Goal: Task Accomplishment & Management: Use online tool/utility

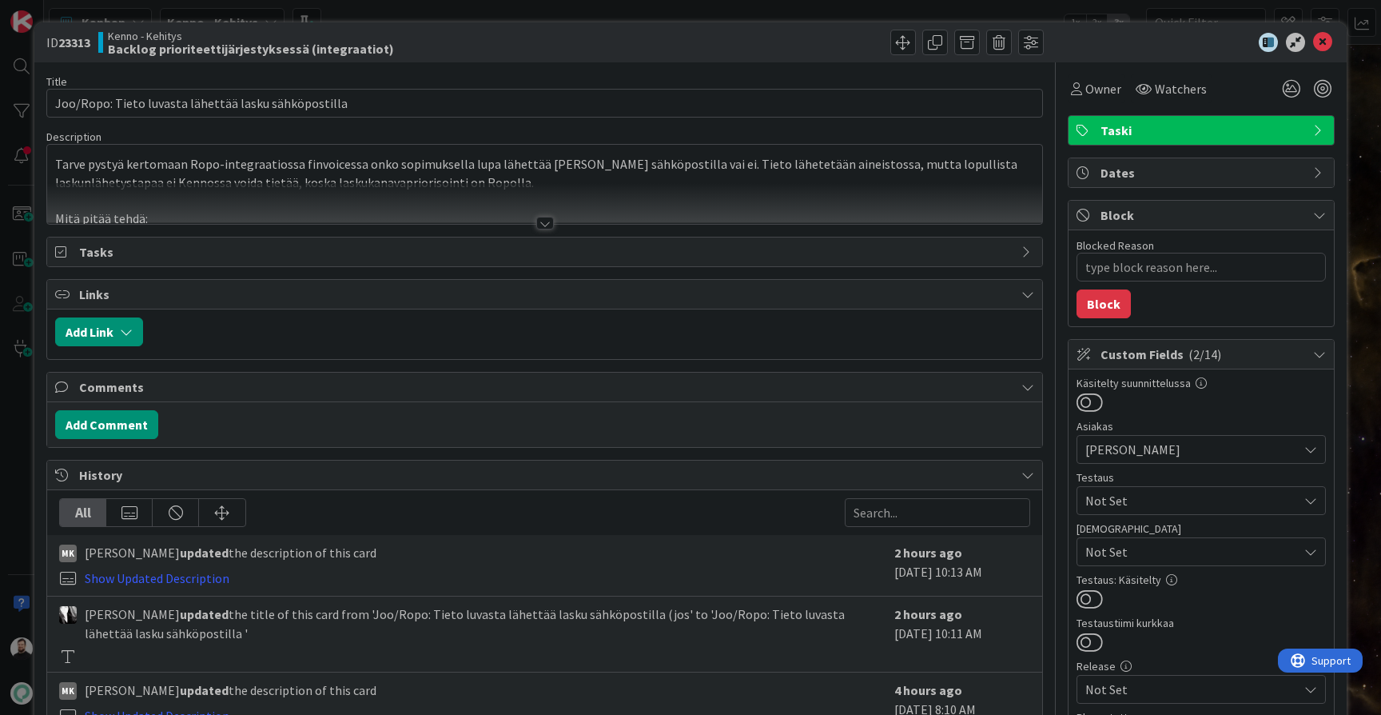
type textarea "x"
click at [544, 226] on div at bounding box center [545, 223] width 18 height 13
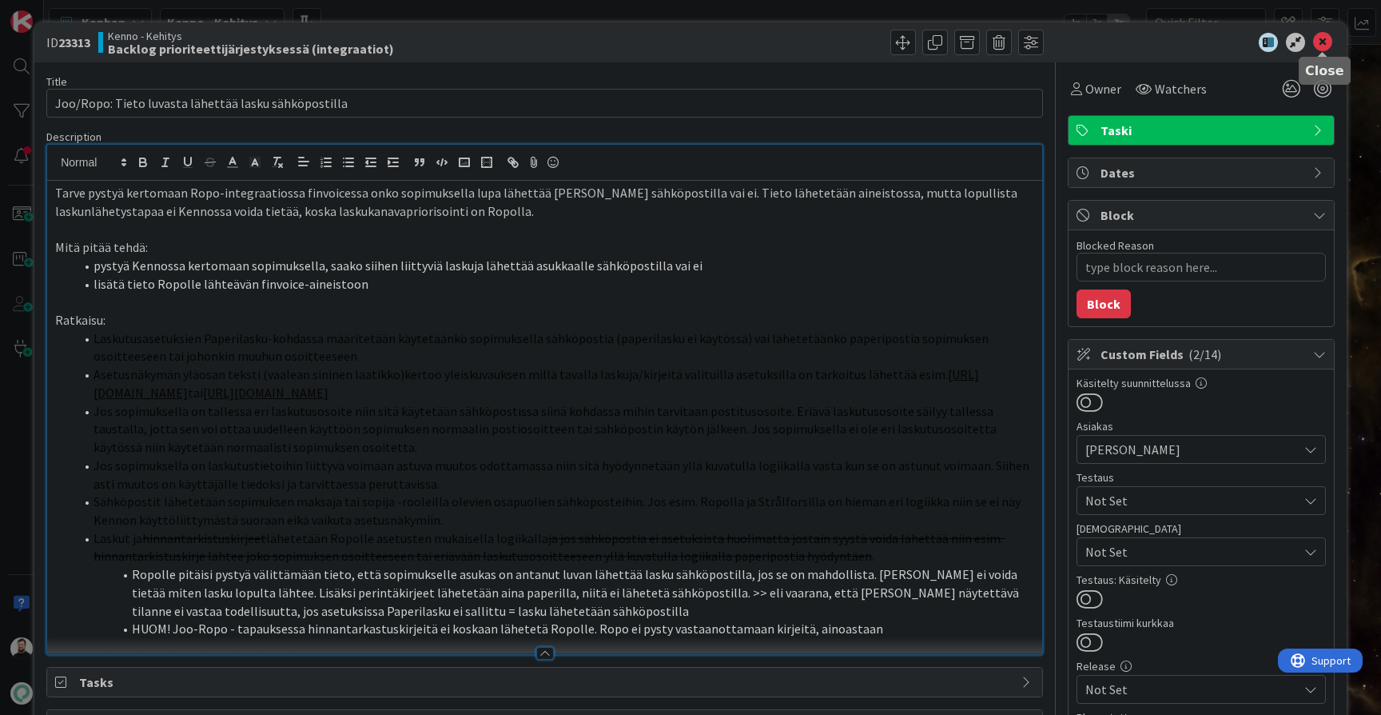
click at [1329, 37] on icon at bounding box center [1322, 42] width 19 height 19
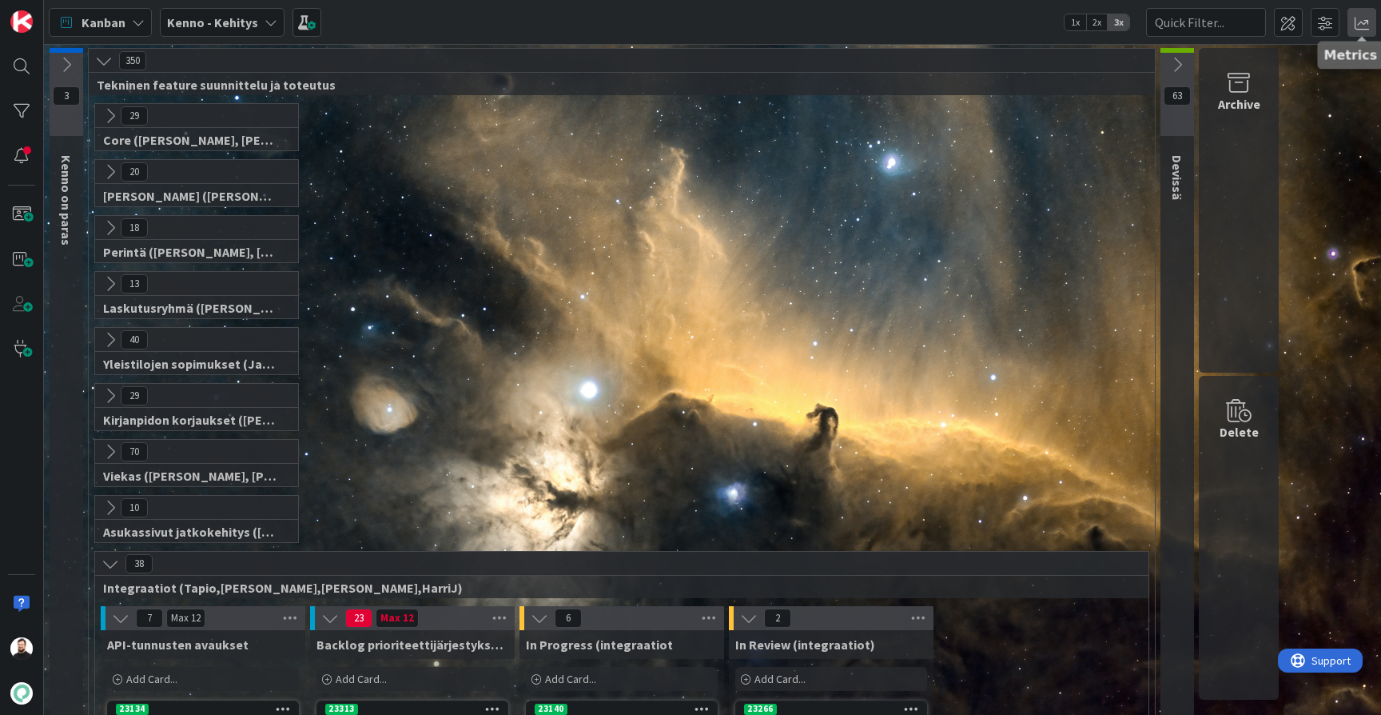
click at [1365, 26] on span at bounding box center [1362, 22] width 29 height 29
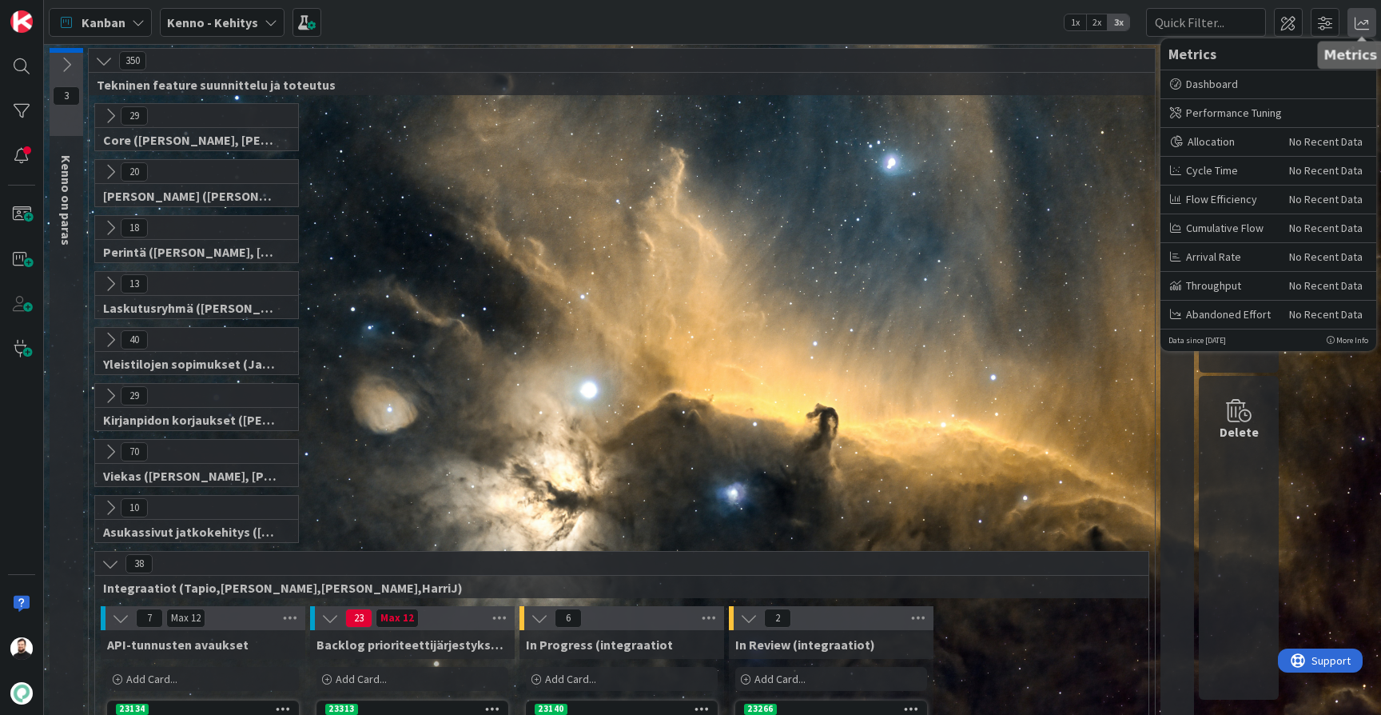
click at [1352, 23] on span at bounding box center [1362, 22] width 29 height 29
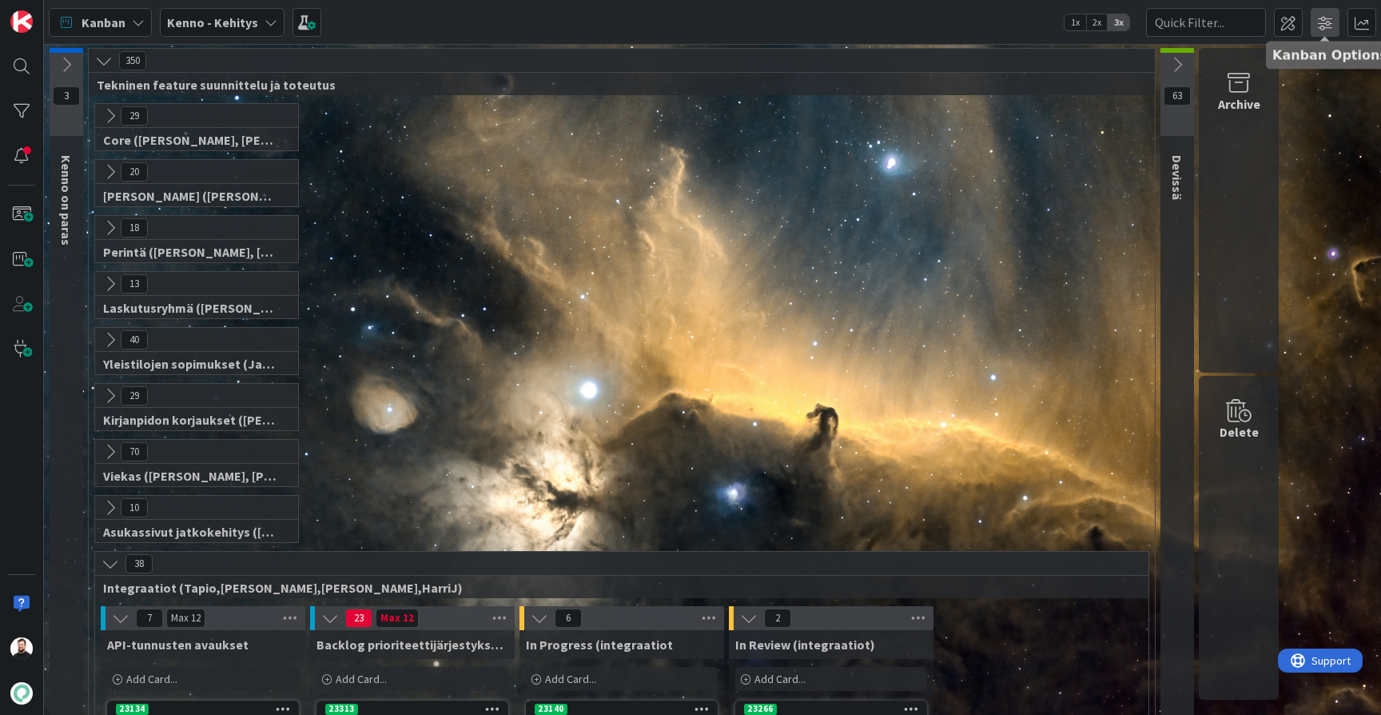
click at [1320, 23] on span at bounding box center [1325, 22] width 29 height 29
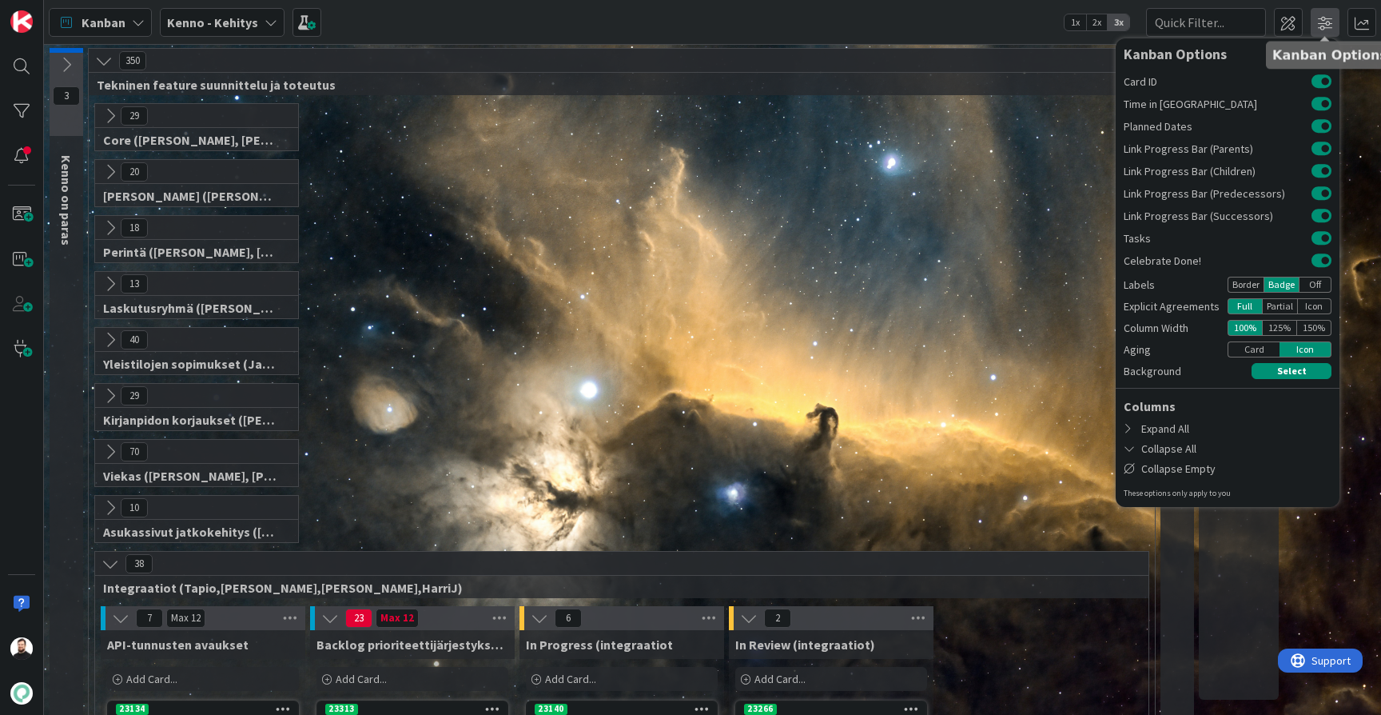
click at [1329, 26] on span at bounding box center [1325, 22] width 29 height 29
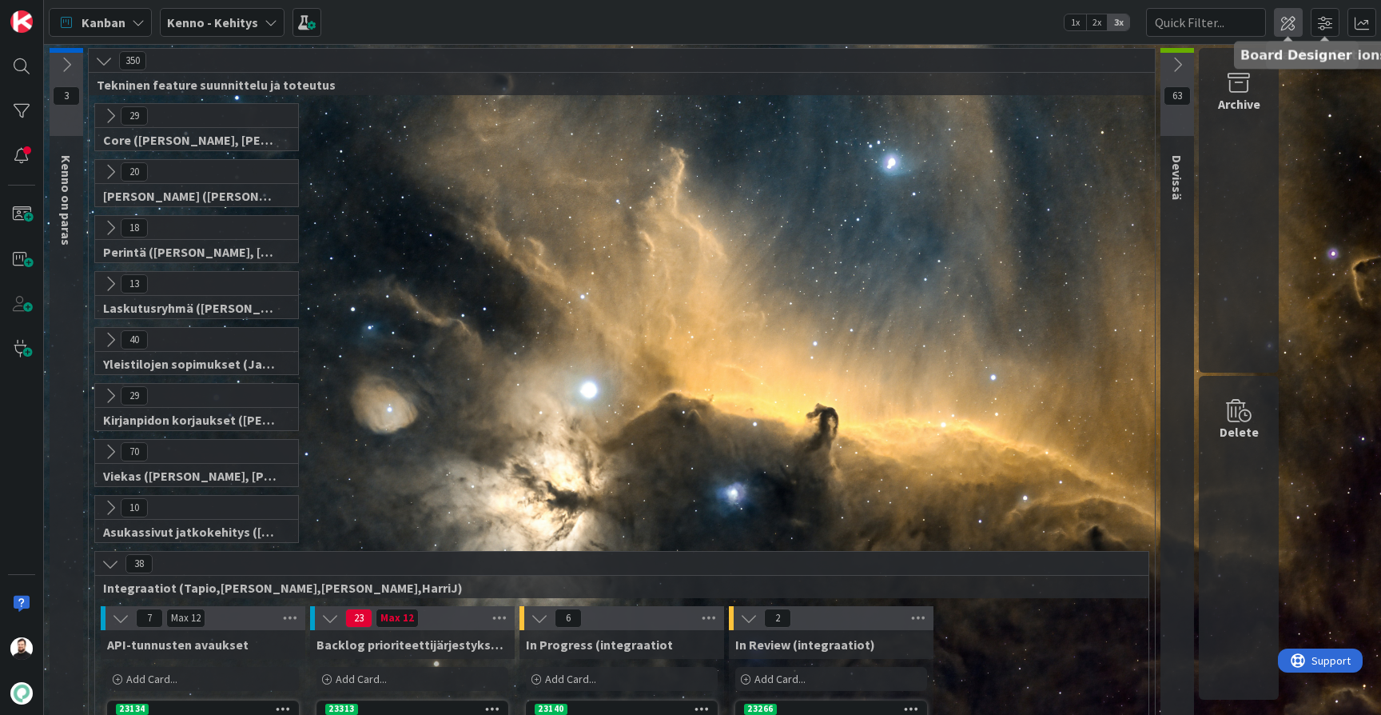
click at [1290, 17] on span at bounding box center [1288, 22] width 29 height 29
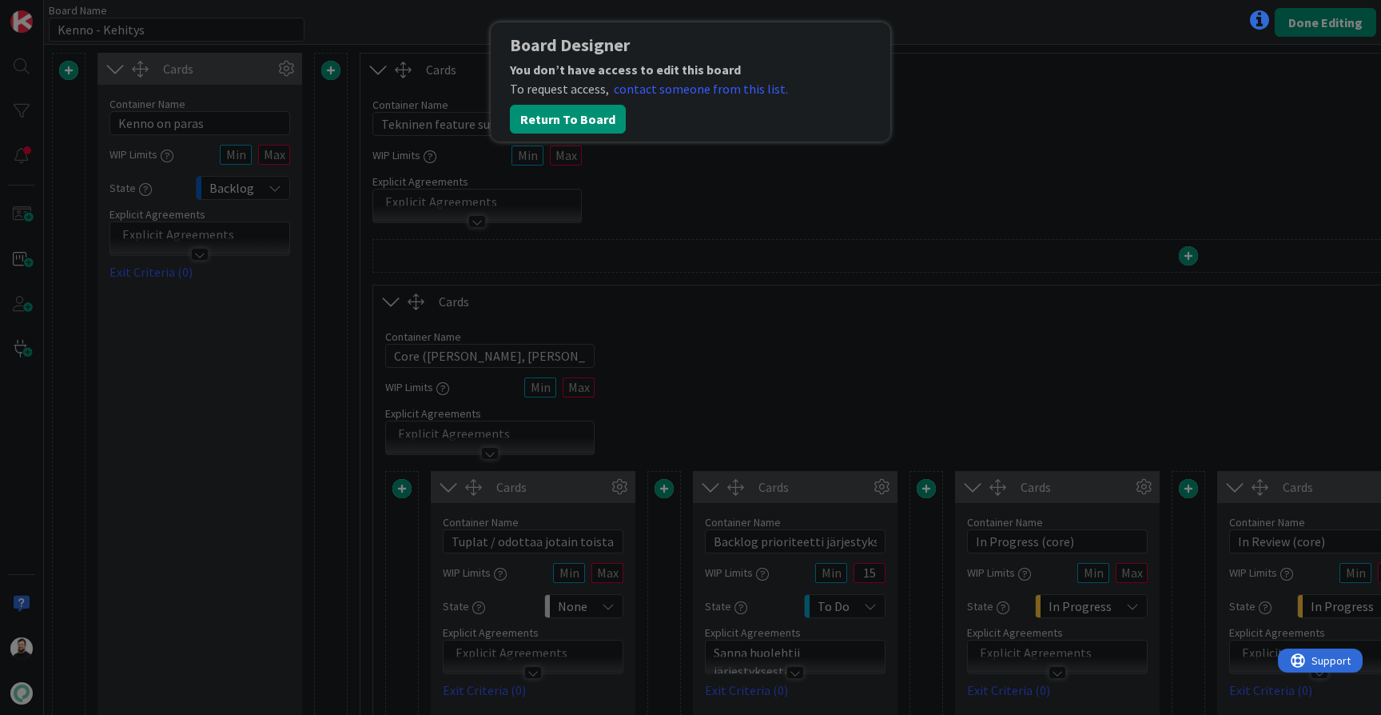
type input "Kenno - Kehitys"
click at [577, 121] on button "Return To Board" at bounding box center [568, 119] width 116 height 29
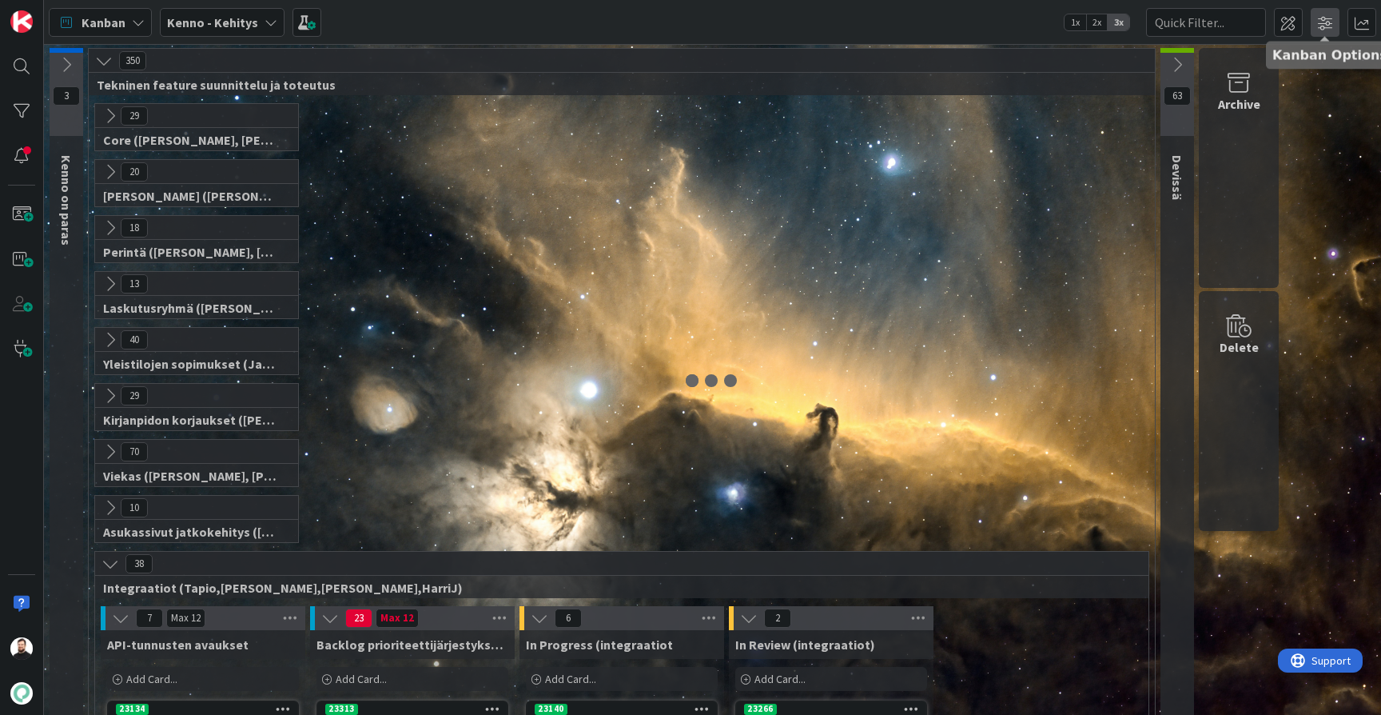
click at [1330, 22] on span at bounding box center [1325, 22] width 29 height 29
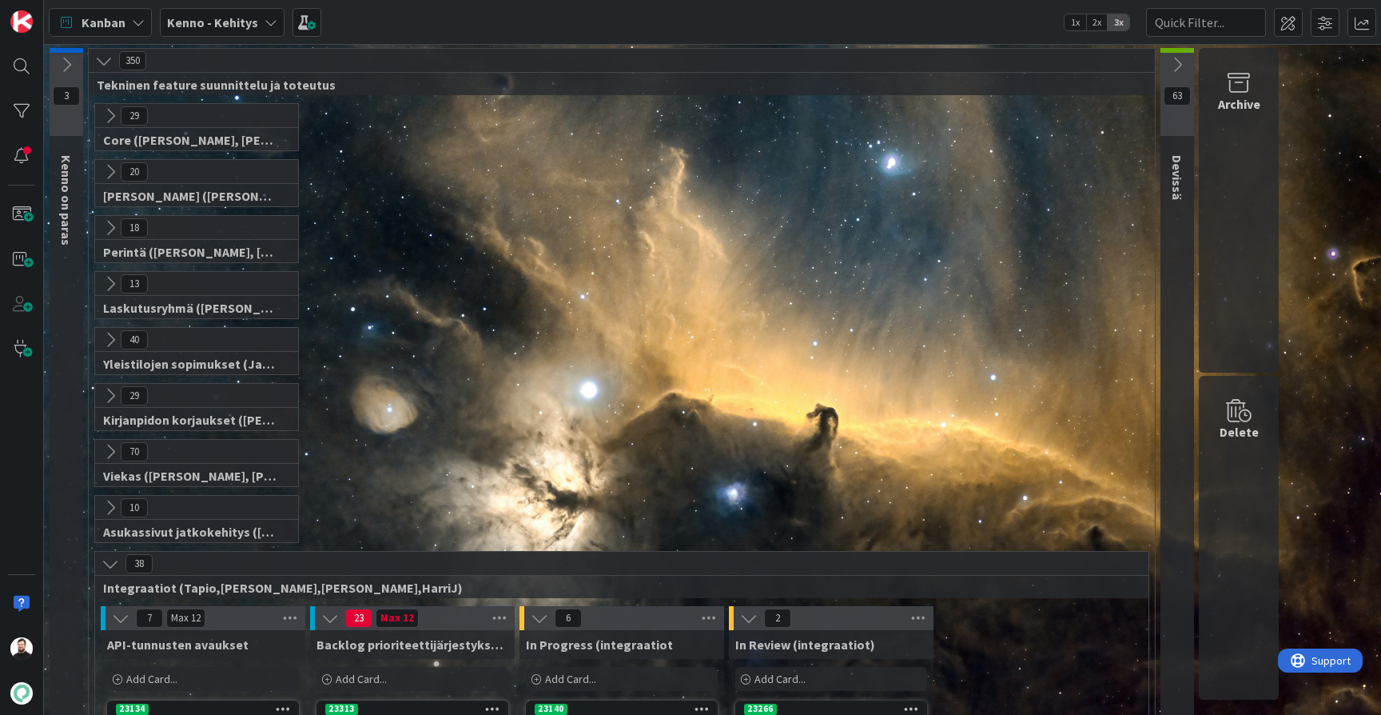
click at [143, 28] on icon at bounding box center [138, 22] width 13 height 13
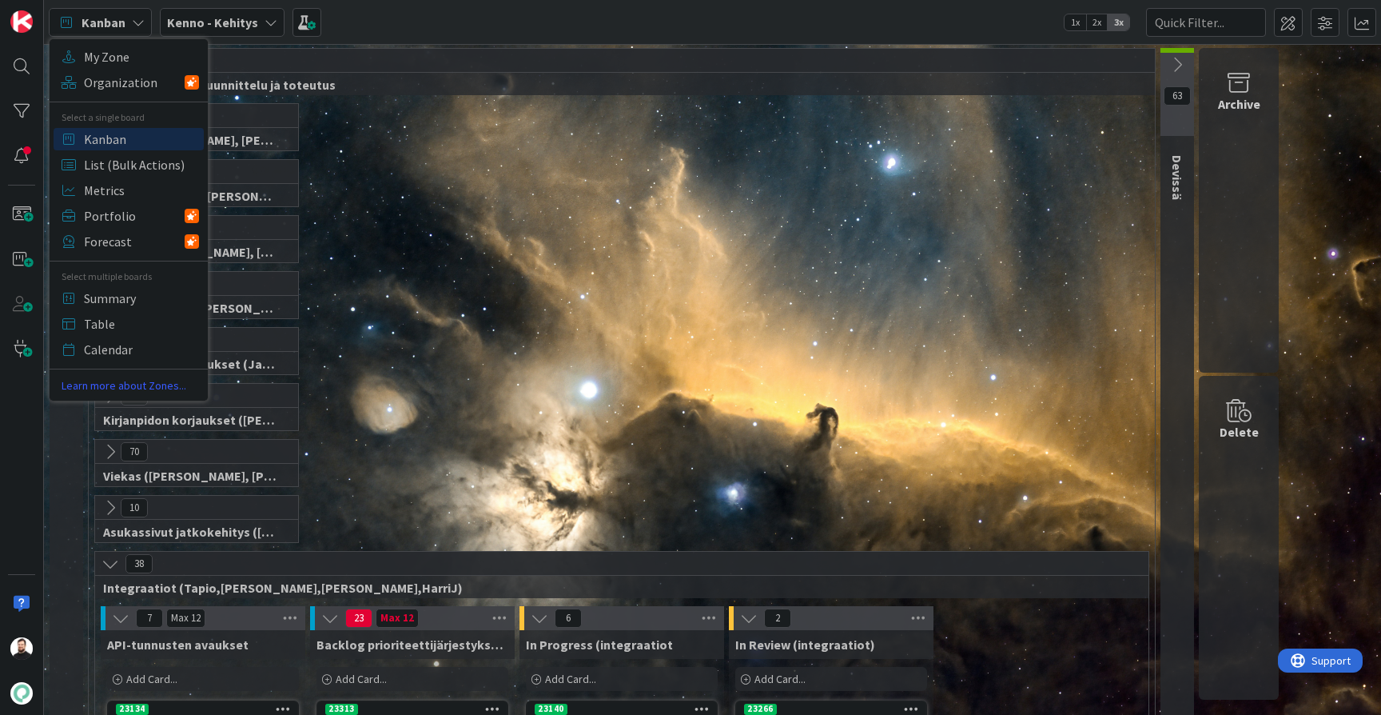
click at [143, 28] on icon at bounding box center [138, 22] width 13 height 13
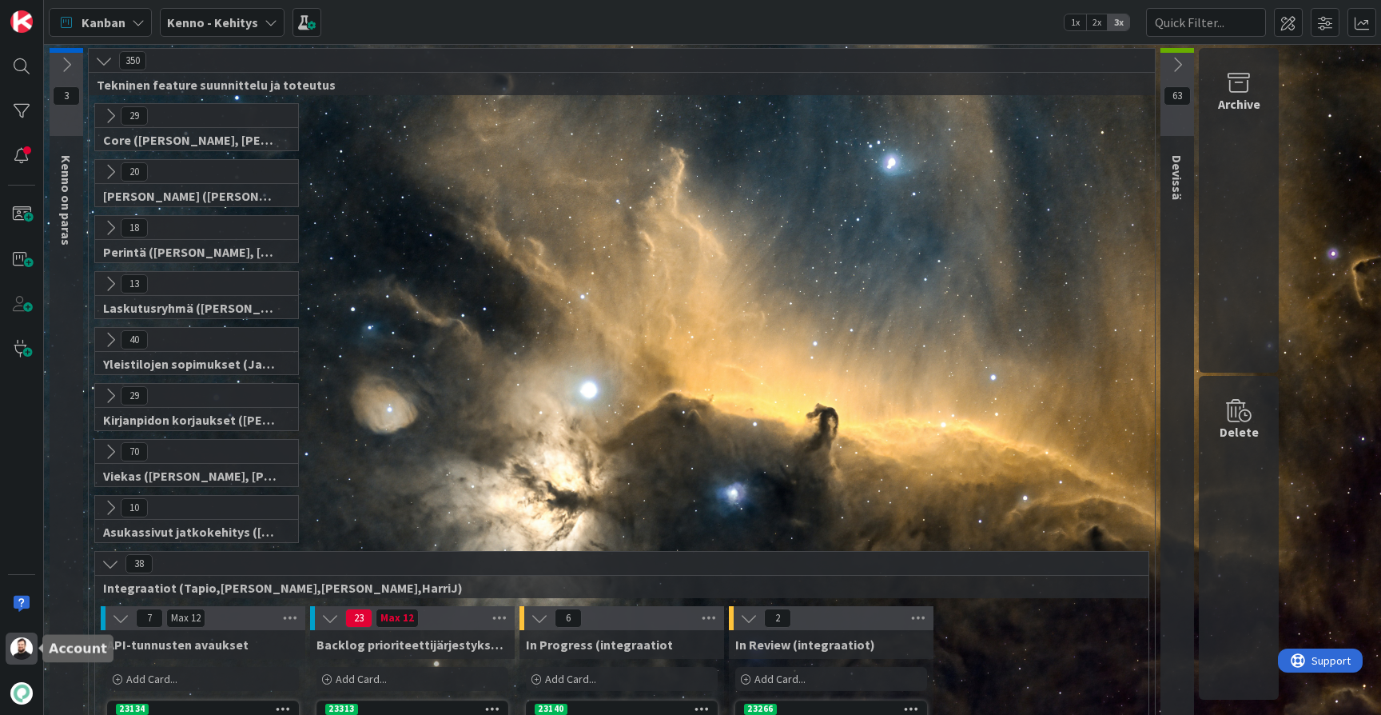
click at [30, 652] on img at bounding box center [21, 648] width 22 height 22
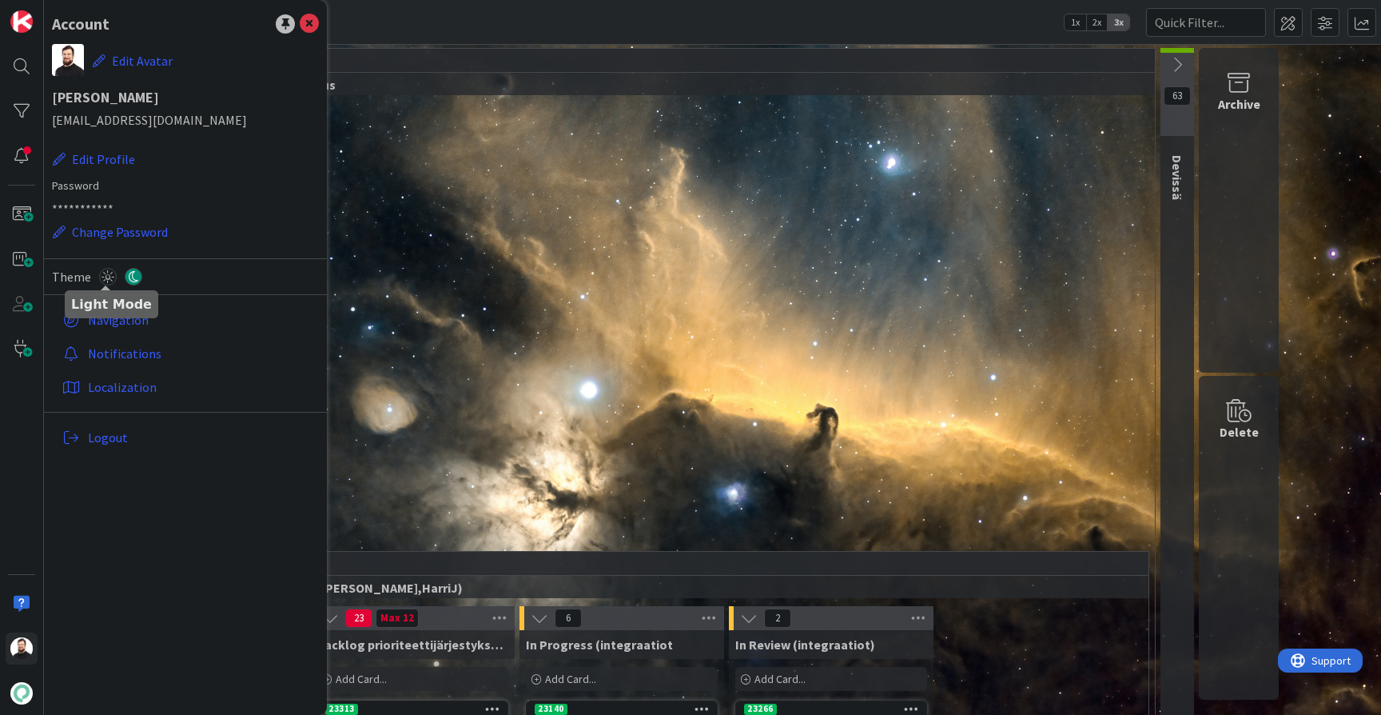
click at [106, 282] on icon at bounding box center [108, 277] width 18 height 18
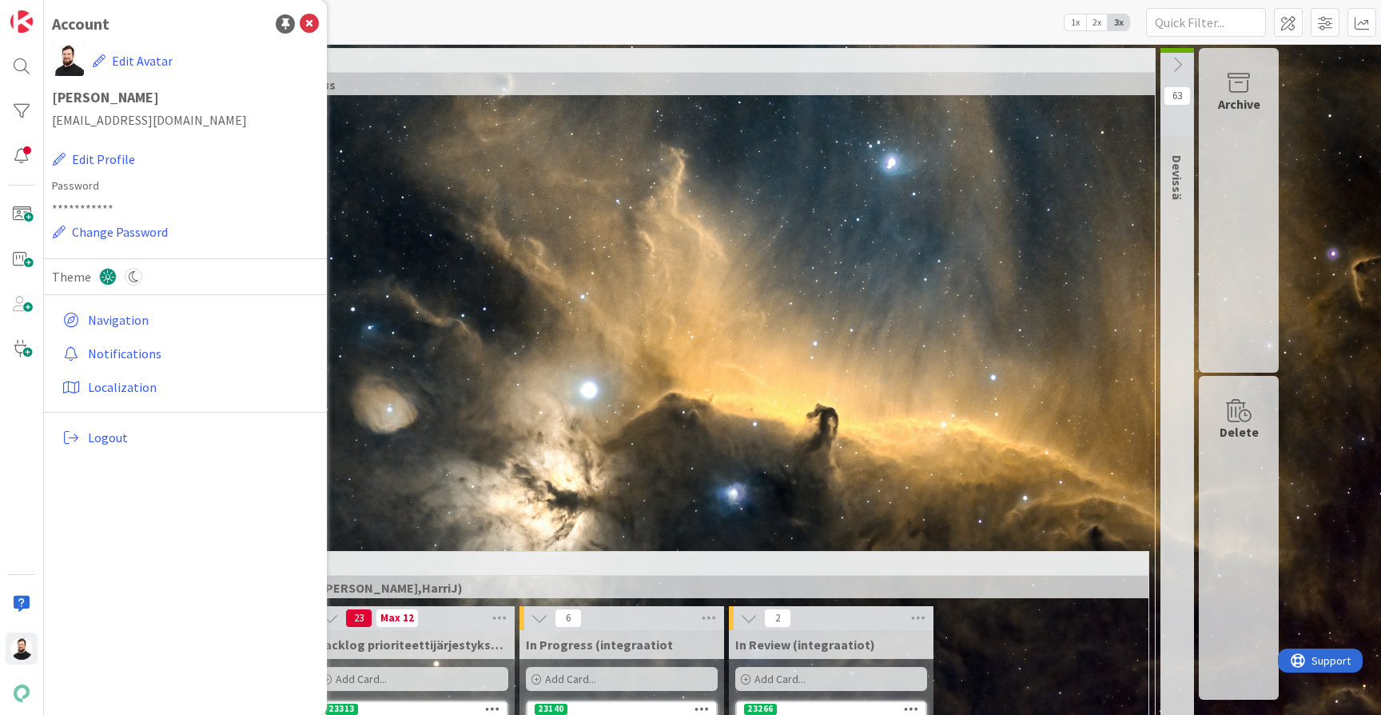
click at [470, 189] on div "20 [PERSON_NAME] ([PERSON_NAME], [PERSON_NAME], [PERSON_NAME], [PERSON_NAME], […" at bounding box center [622, 187] width 1060 height 56
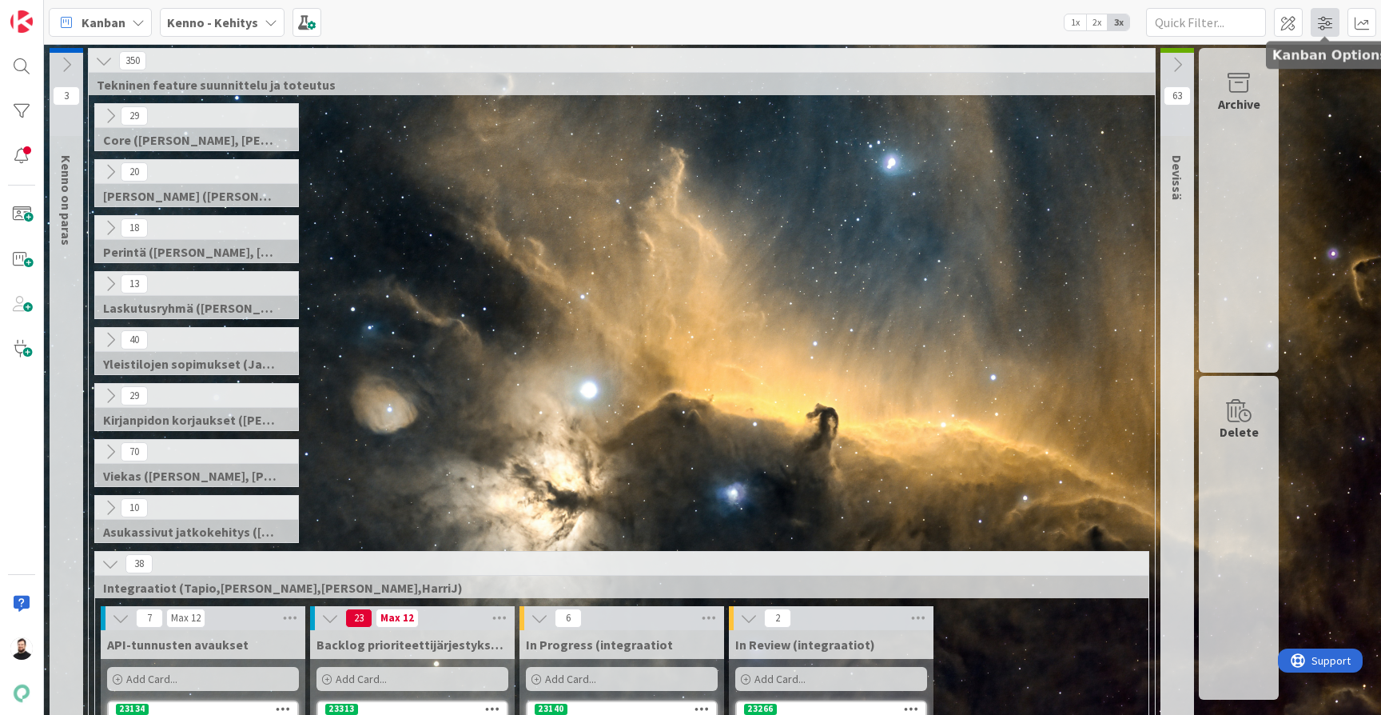
click at [1322, 17] on span at bounding box center [1325, 22] width 29 height 29
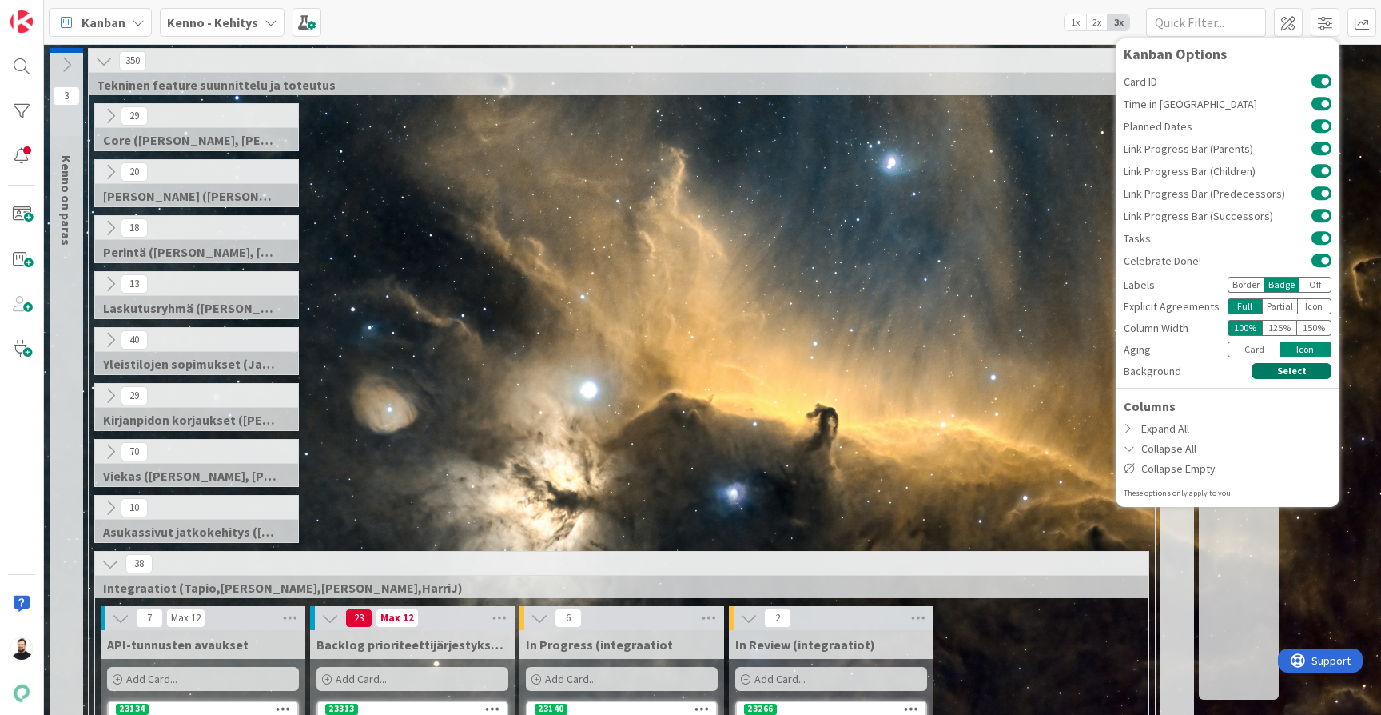
click at [1273, 375] on button "Select" at bounding box center [1292, 371] width 80 height 16
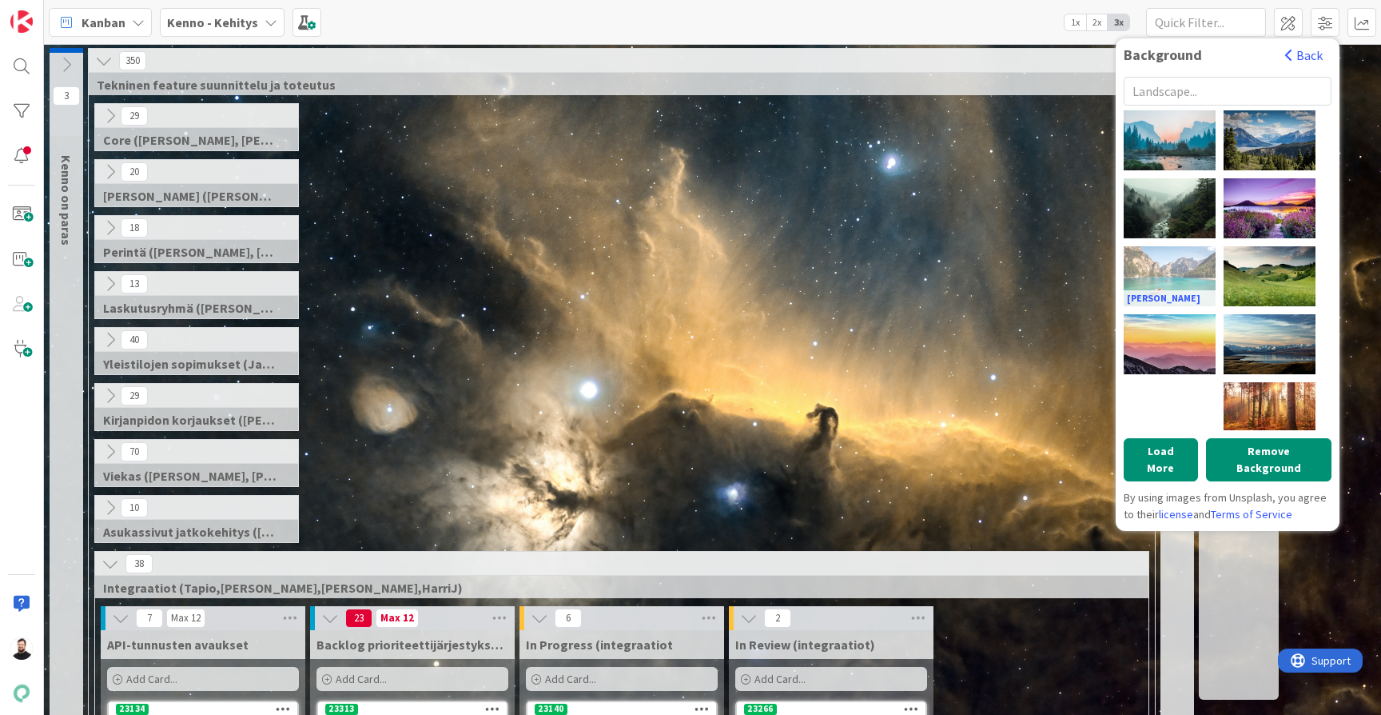
click at [1150, 269] on div "[PERSON_NAME]" at bounding box center [1170, 276] width 92 height 60
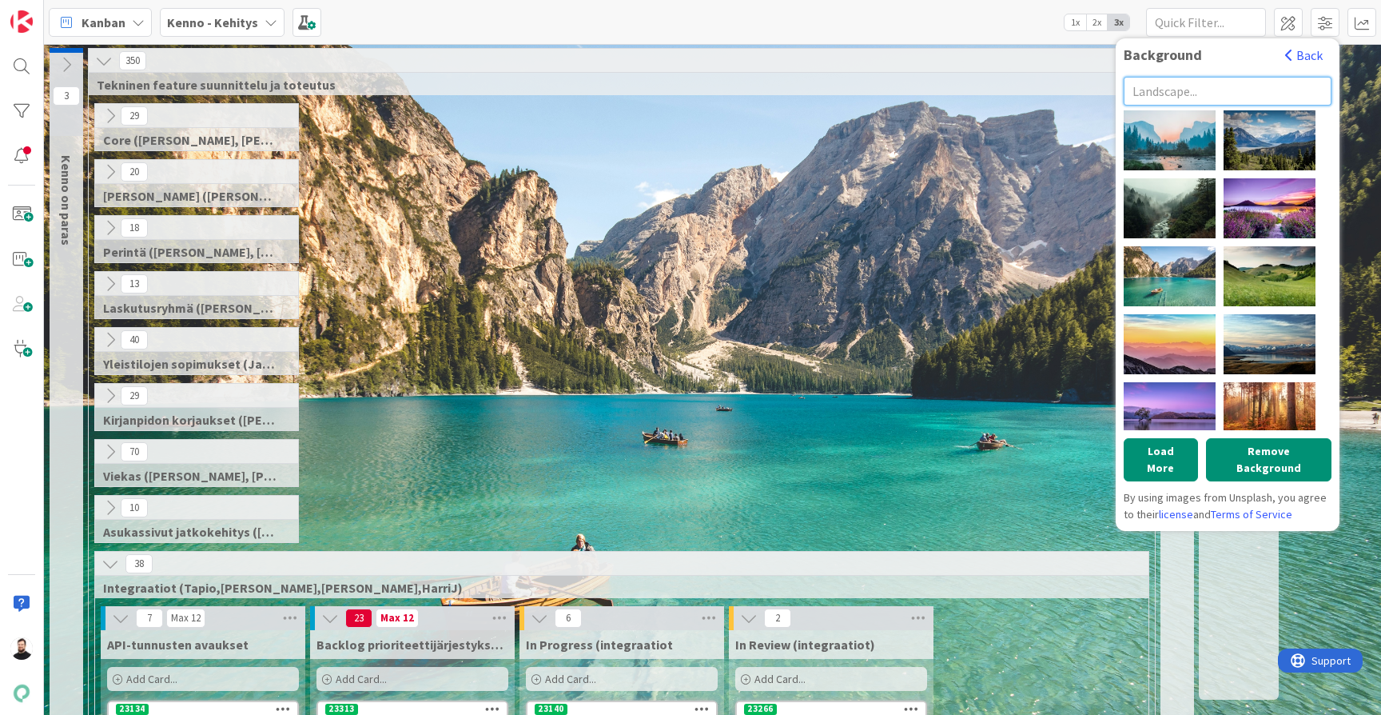
click at [1191, 85] on input "text" at bounding box center [1228, 91] width 208 height 29
click at [1304, 58] on button "Back" at bounding box center [1304, 55] width 39 height 18
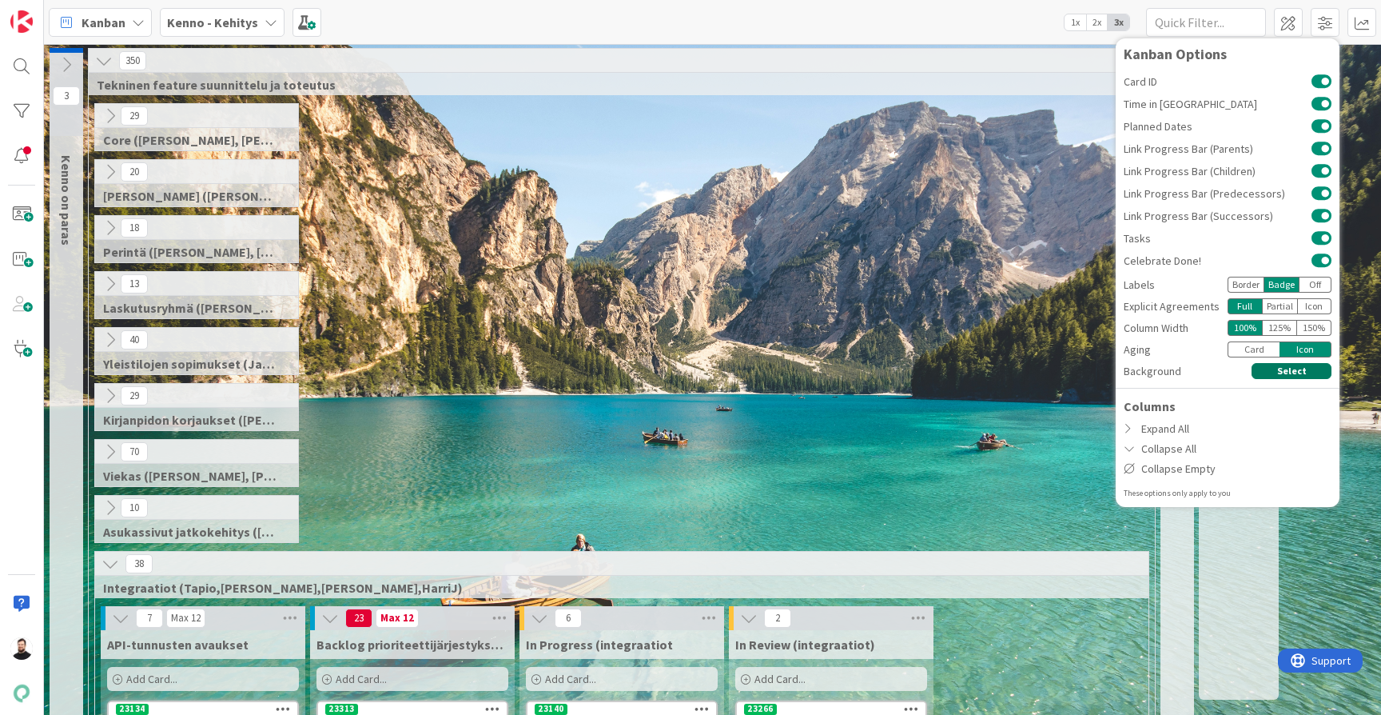
click at [1273, 370] on button "Select" at bounding box center [1292, 371] width 80 height 16
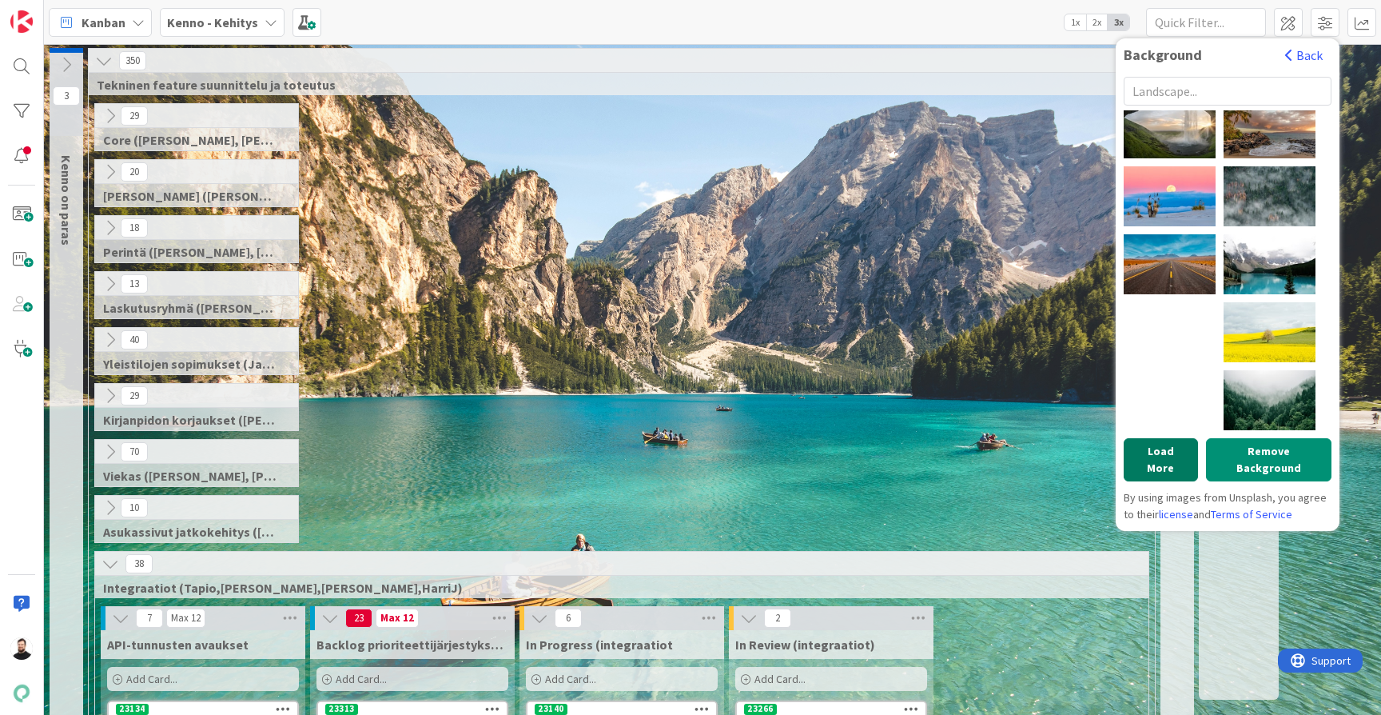
scroll to position [1711, 0]
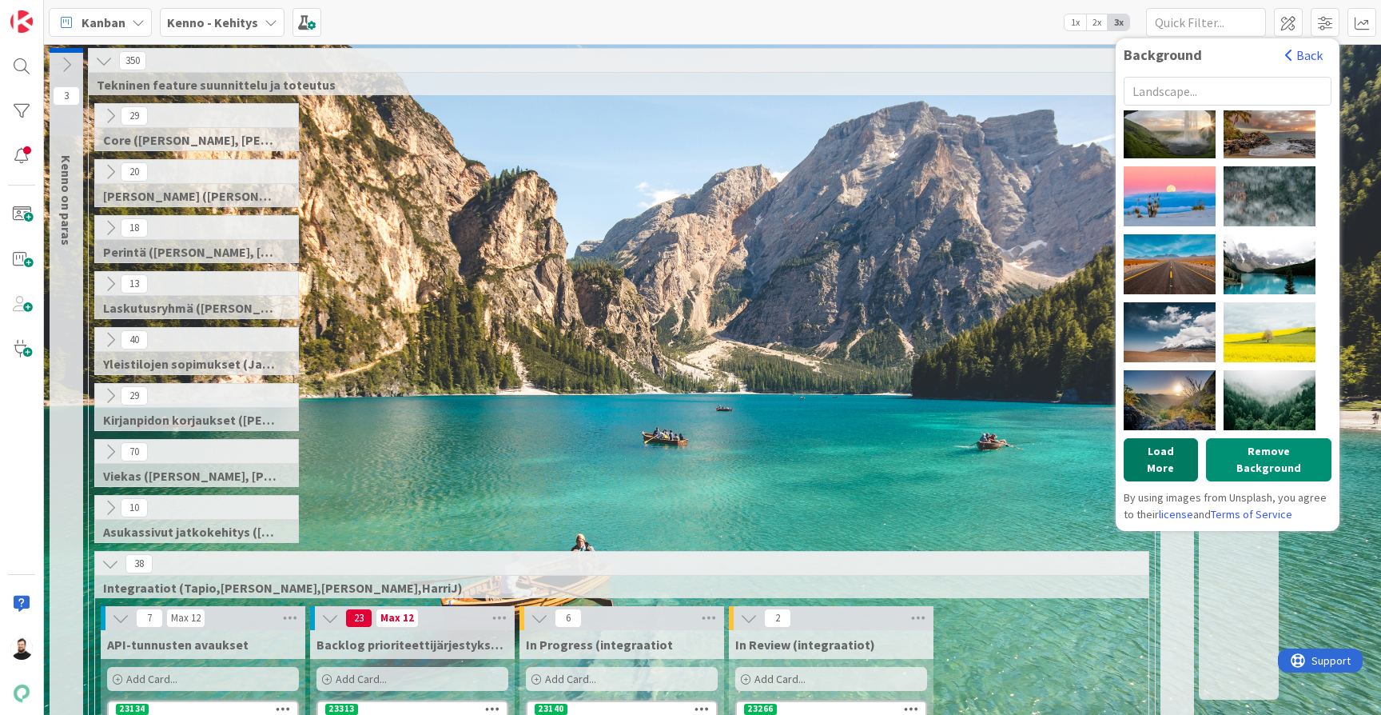
click at [1173, 452] on button "Load More" at bounding box center [1161, 459] width 74 height 43
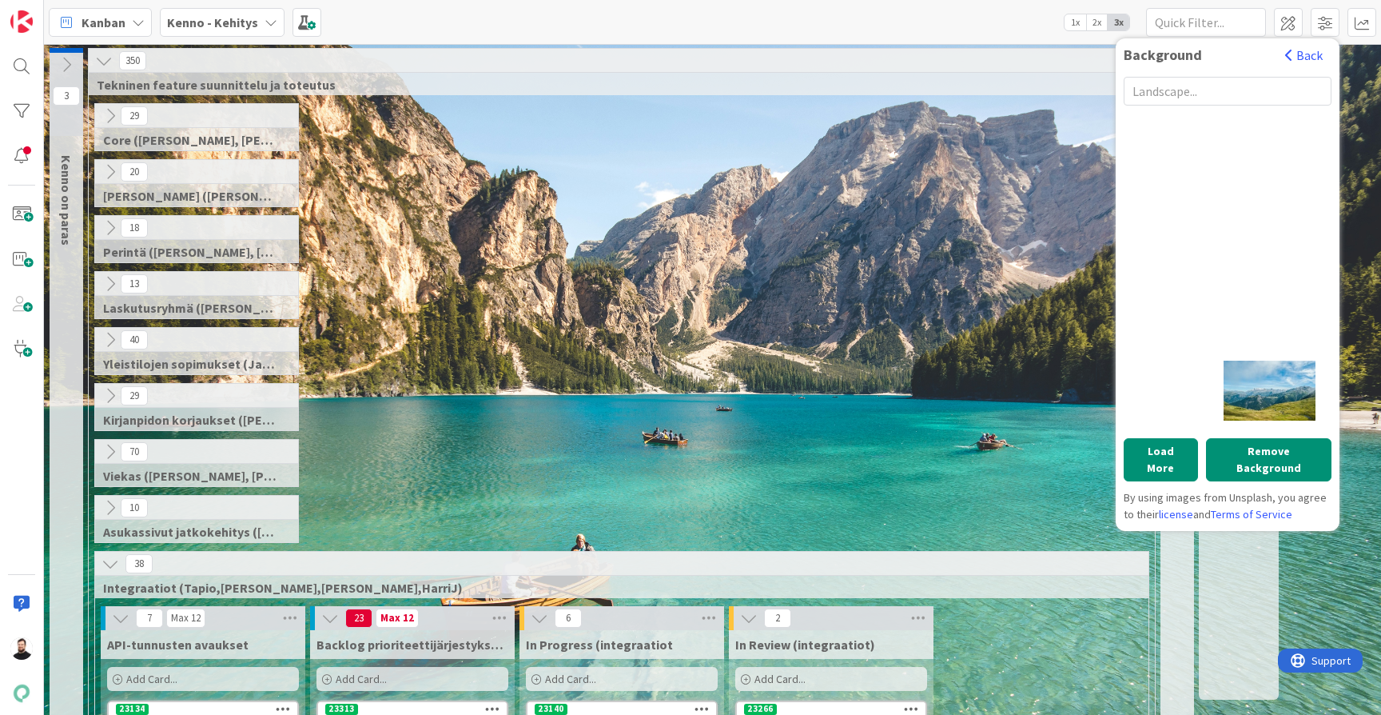
scroll to position [2365, 0]
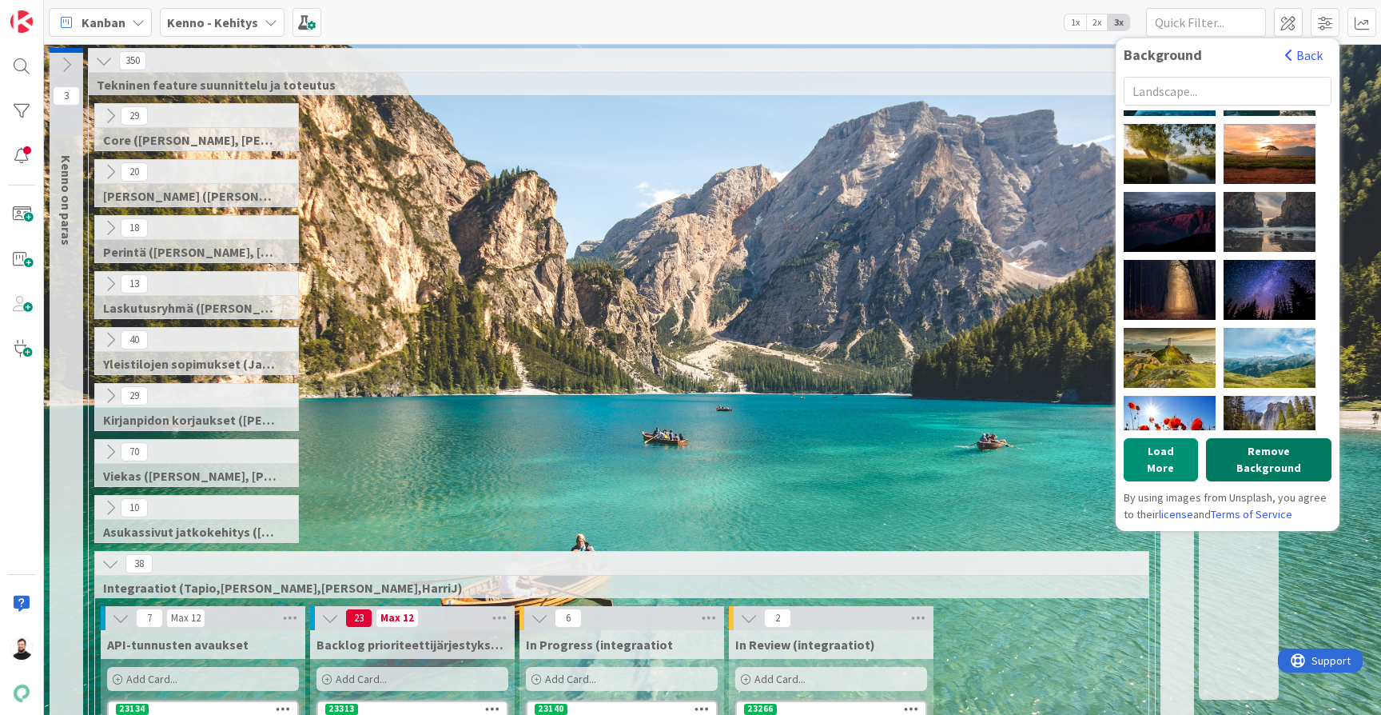
click at [1240, 455] on button "Remove Background" at bounding box center [1269, 459] width 126 height 43
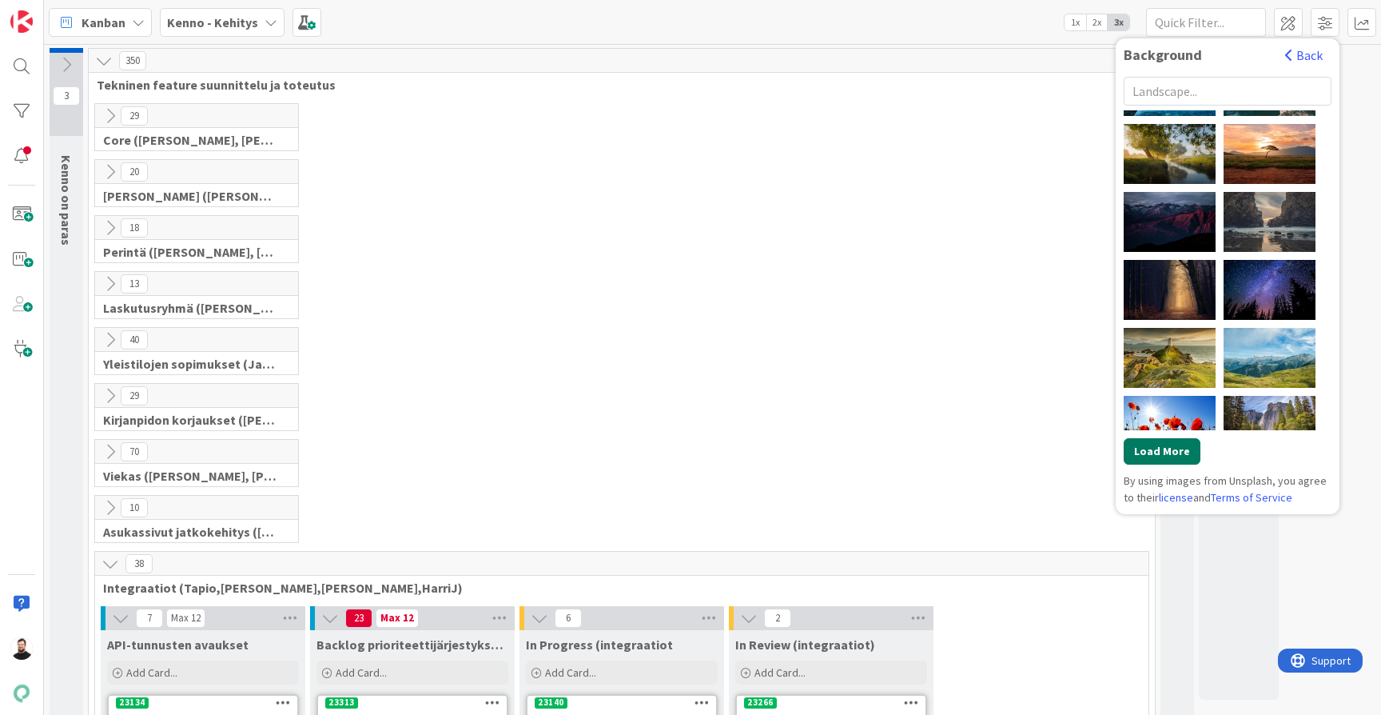
click at [1178, 447] on button "Load More" at bounding box center [1162, 451] width 77 height 26
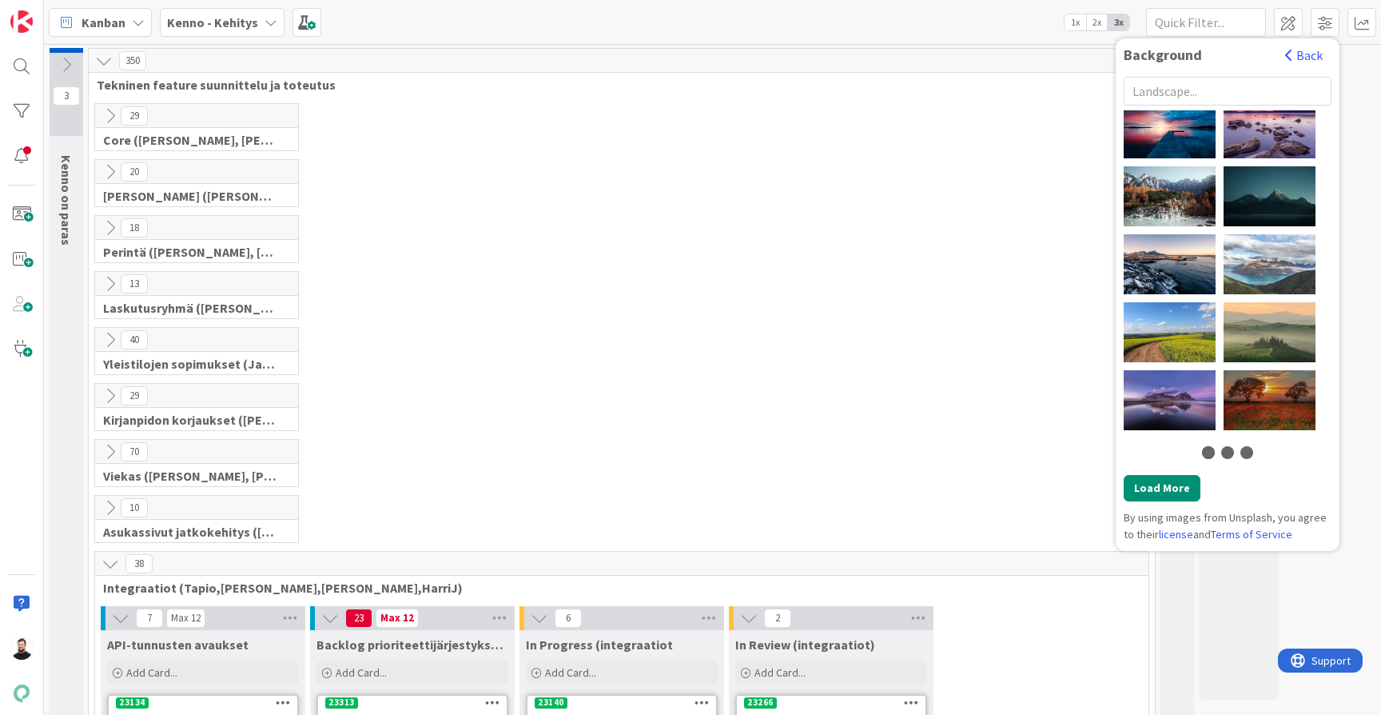
scroll to position [2730, 0]
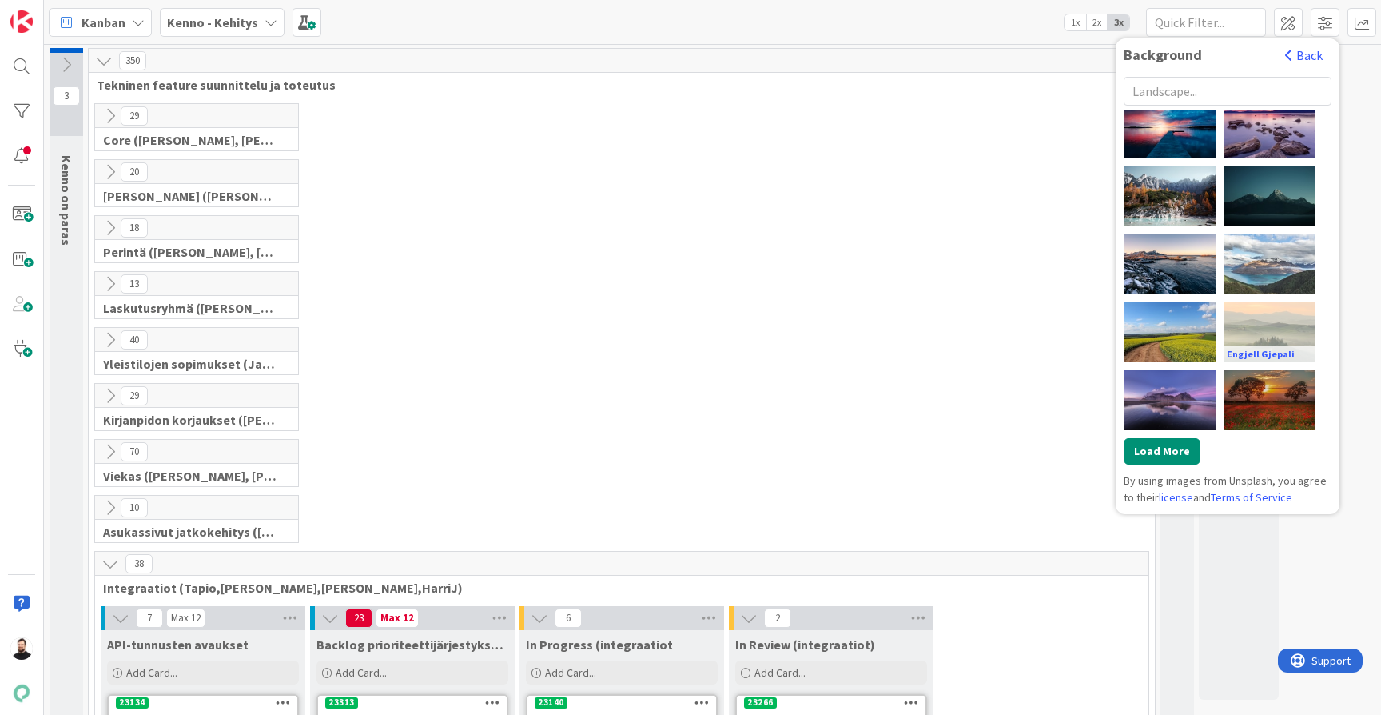
click at [1258, 315] on div "Engjell Gjepali" at bounding box center [1270, 332] width 92 height 60
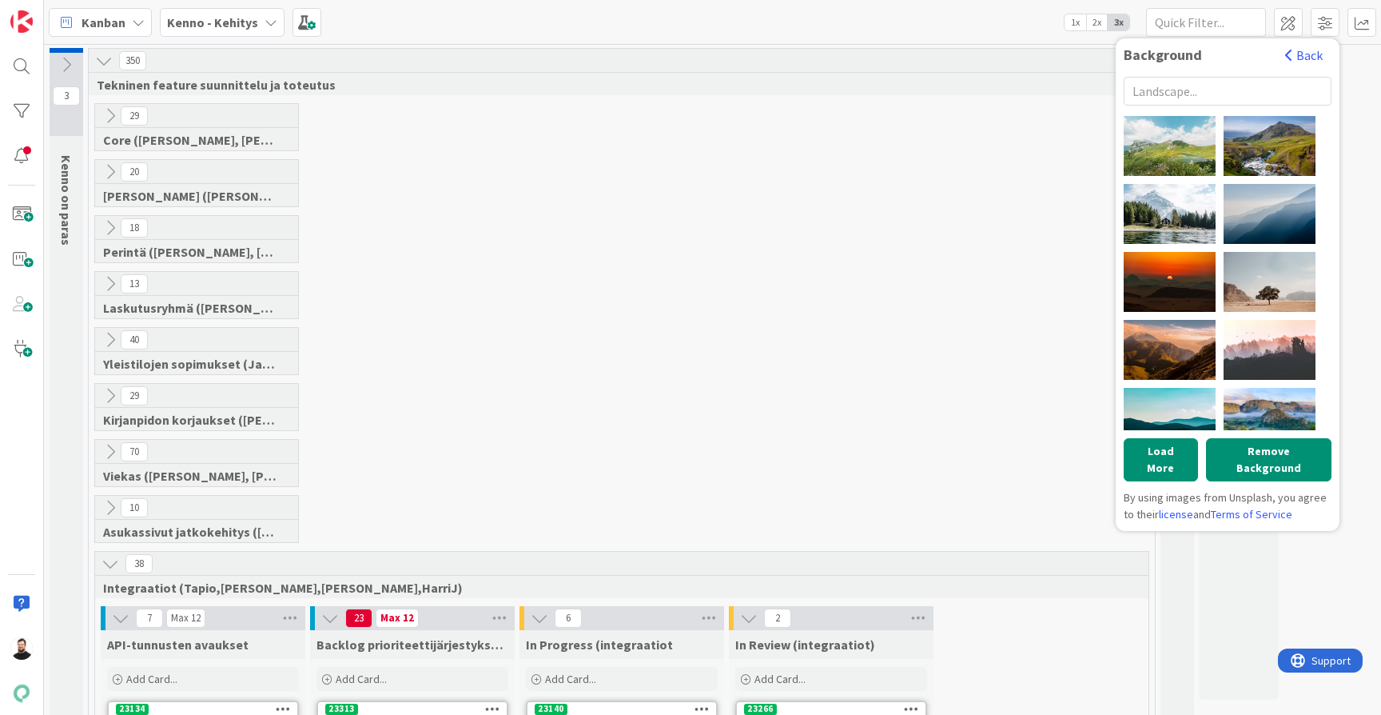
scroll to position [3054, 0]
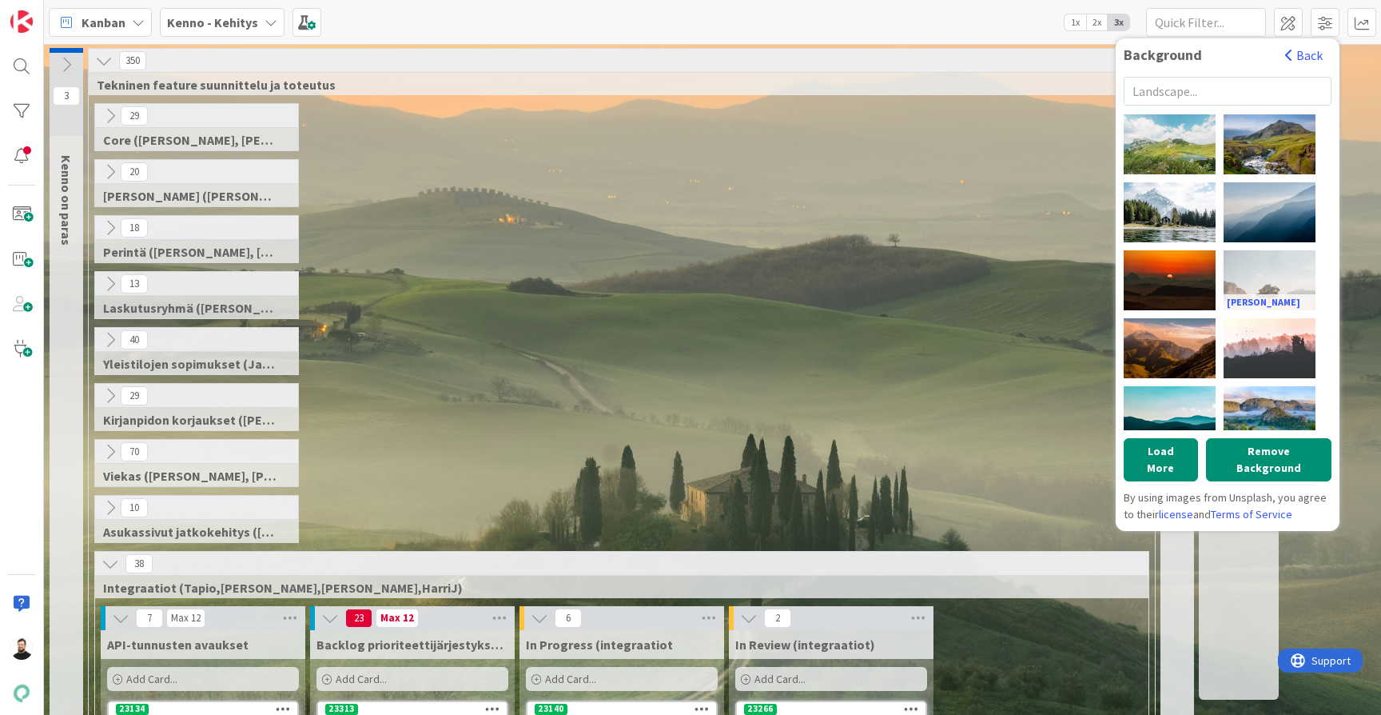
click at [1279, 282] on div "[PERSON_NAME]" at bounding box center [1270, 280] width 92 height 60
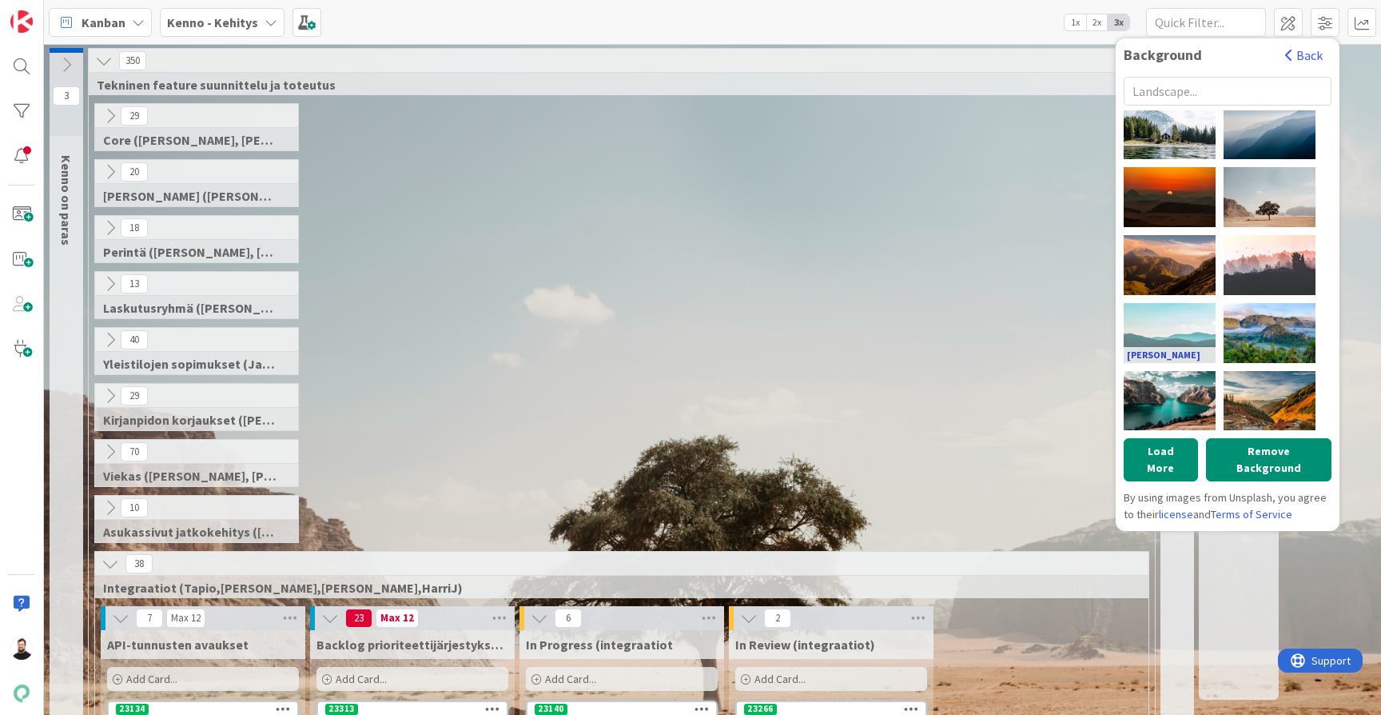
scroll to position [3138, 0]
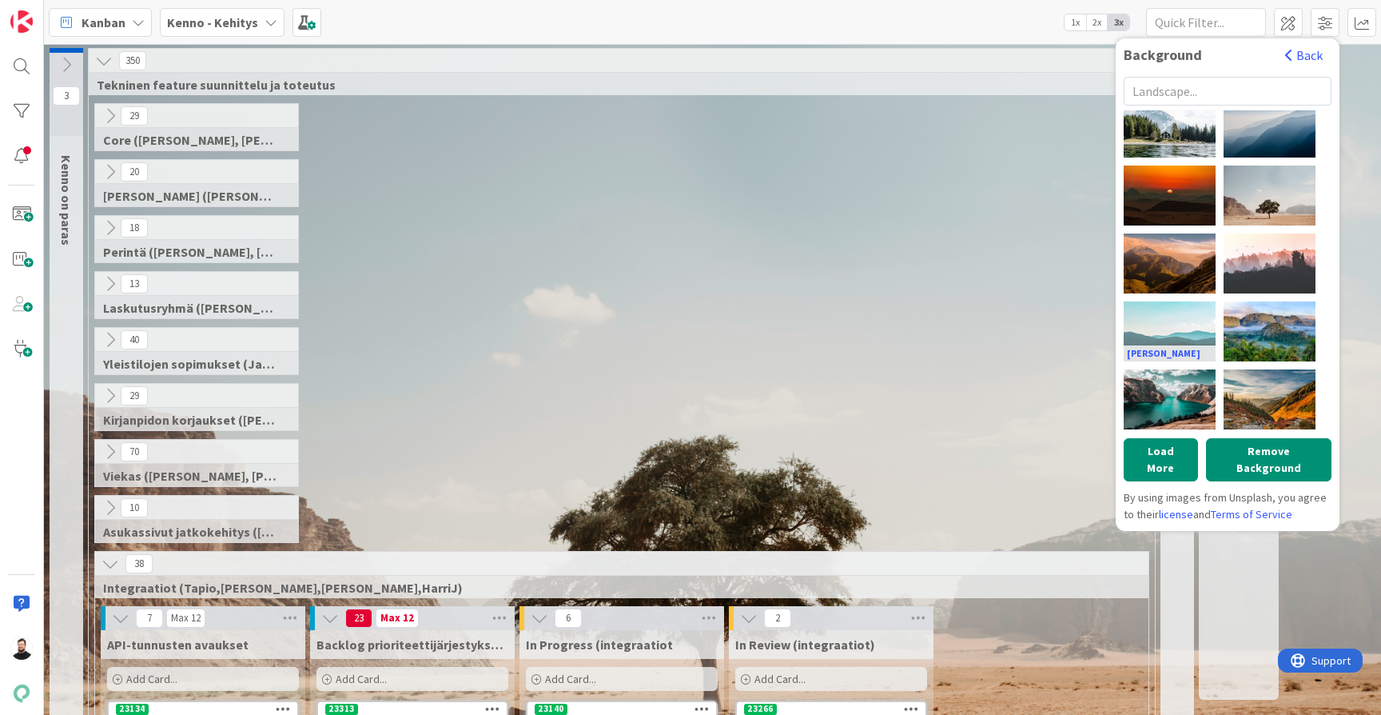
click at [1181, 311] on div "[PERSON_NAME]" at bounding box center [1170, 331] width 92 height 60
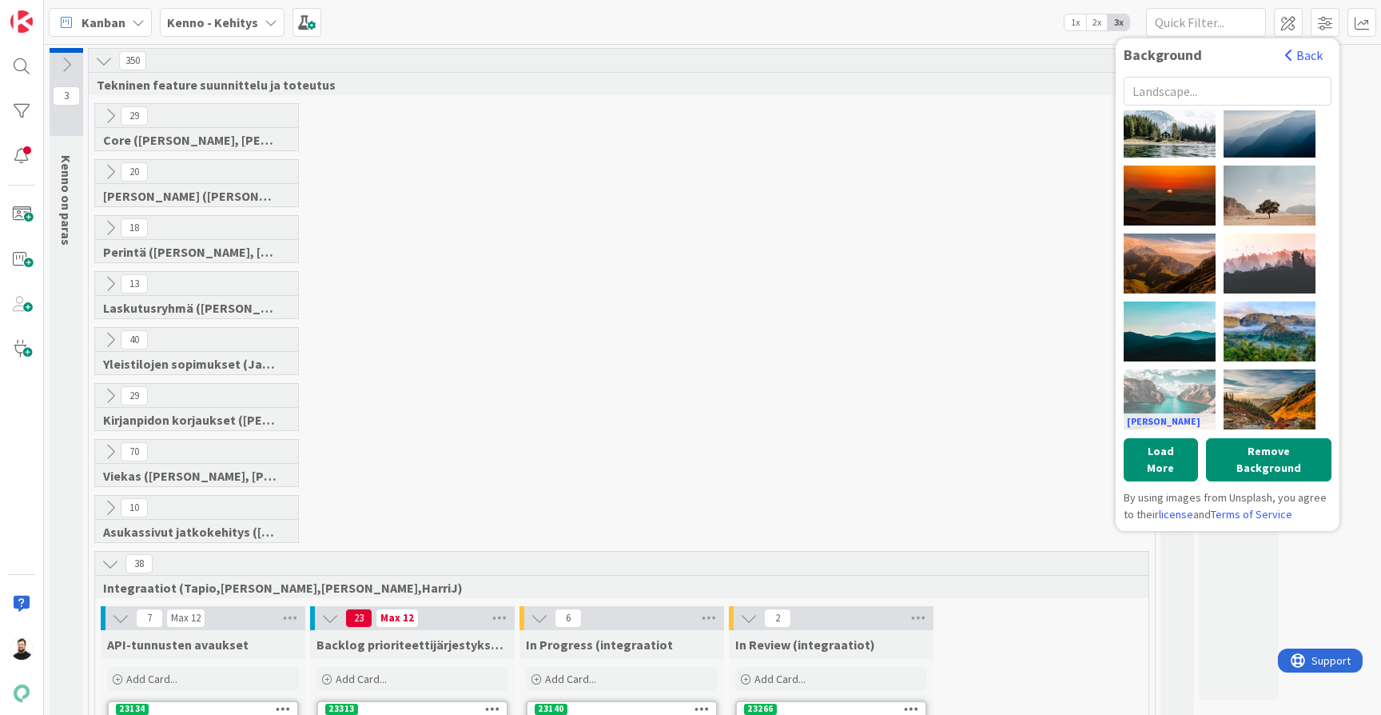
click at [1180, 382] on div "[PERSON_NAME]" at bounding box center [1170, 399] width 92 height 60
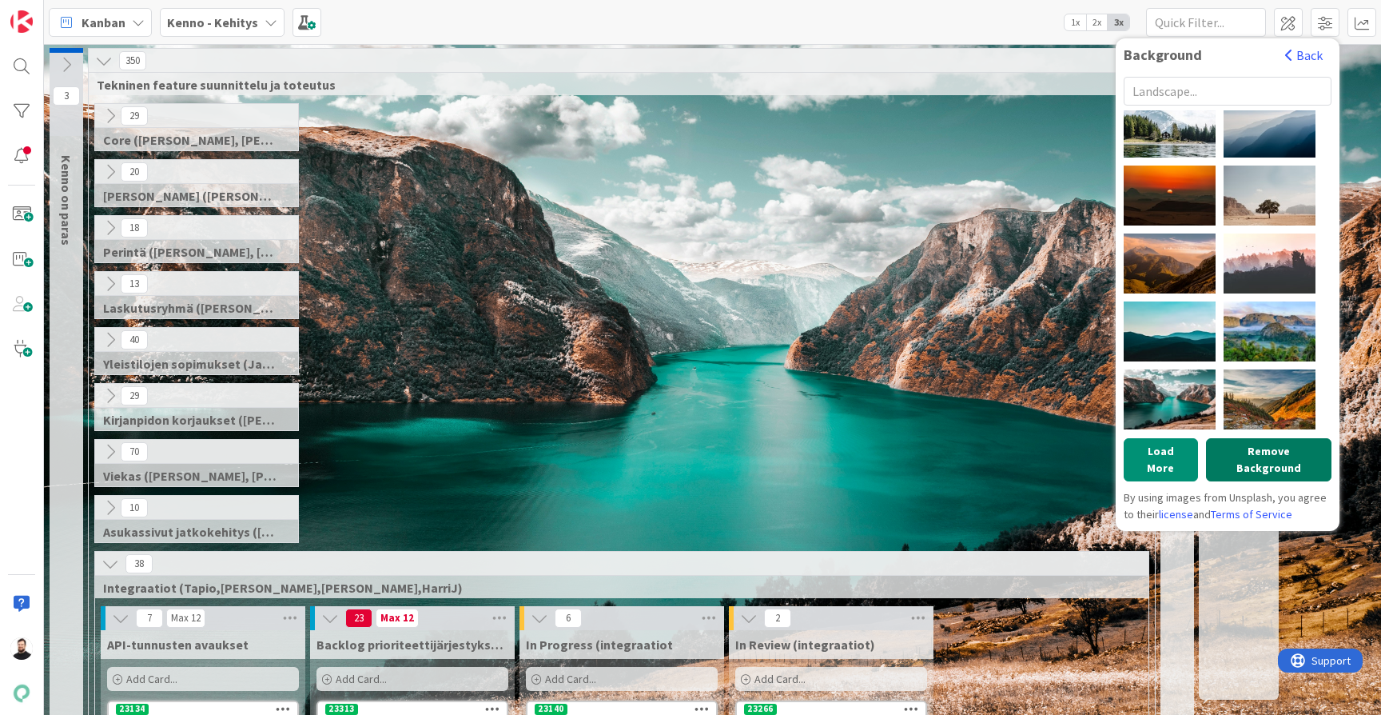
click at [1222, 452] on button "Remove Background" at bounding box center [1269, 459] width 126 height 43
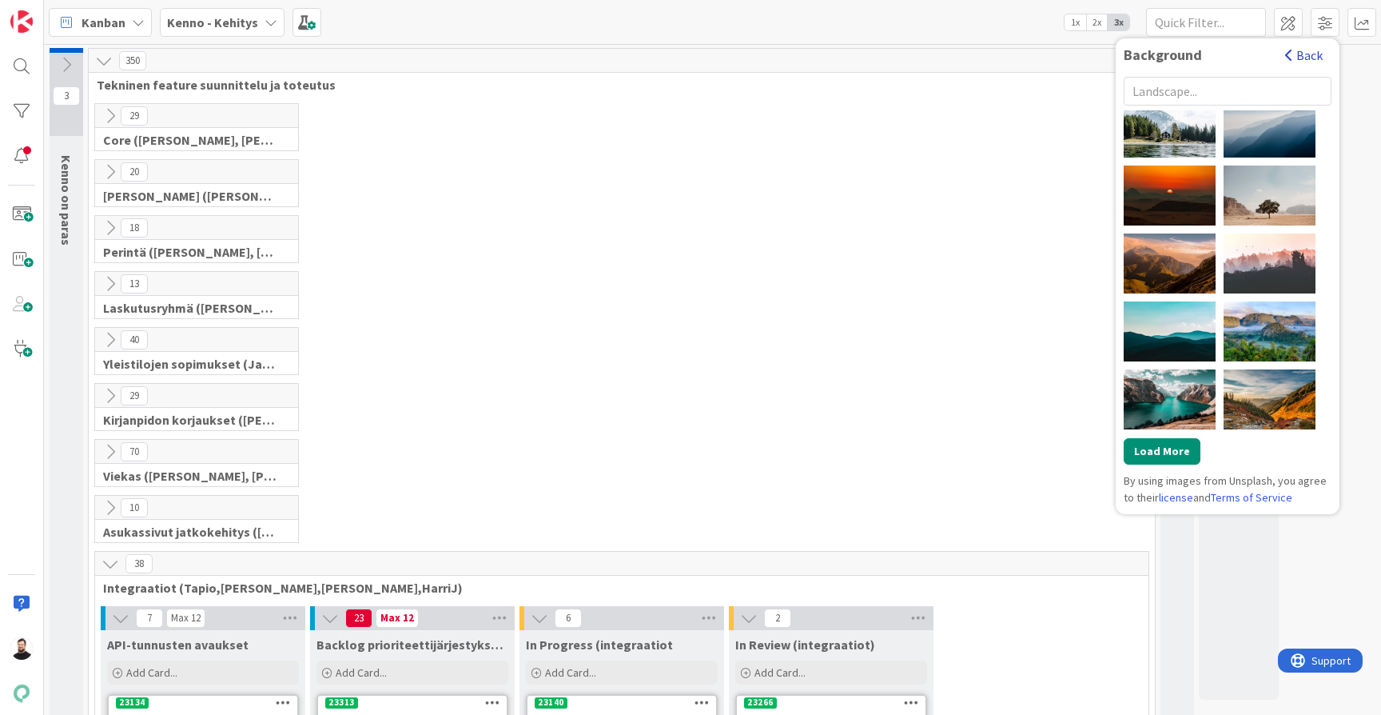
click at [1312, 62] on button "Back" at bounding box center [1304, 55] width 39 height 18
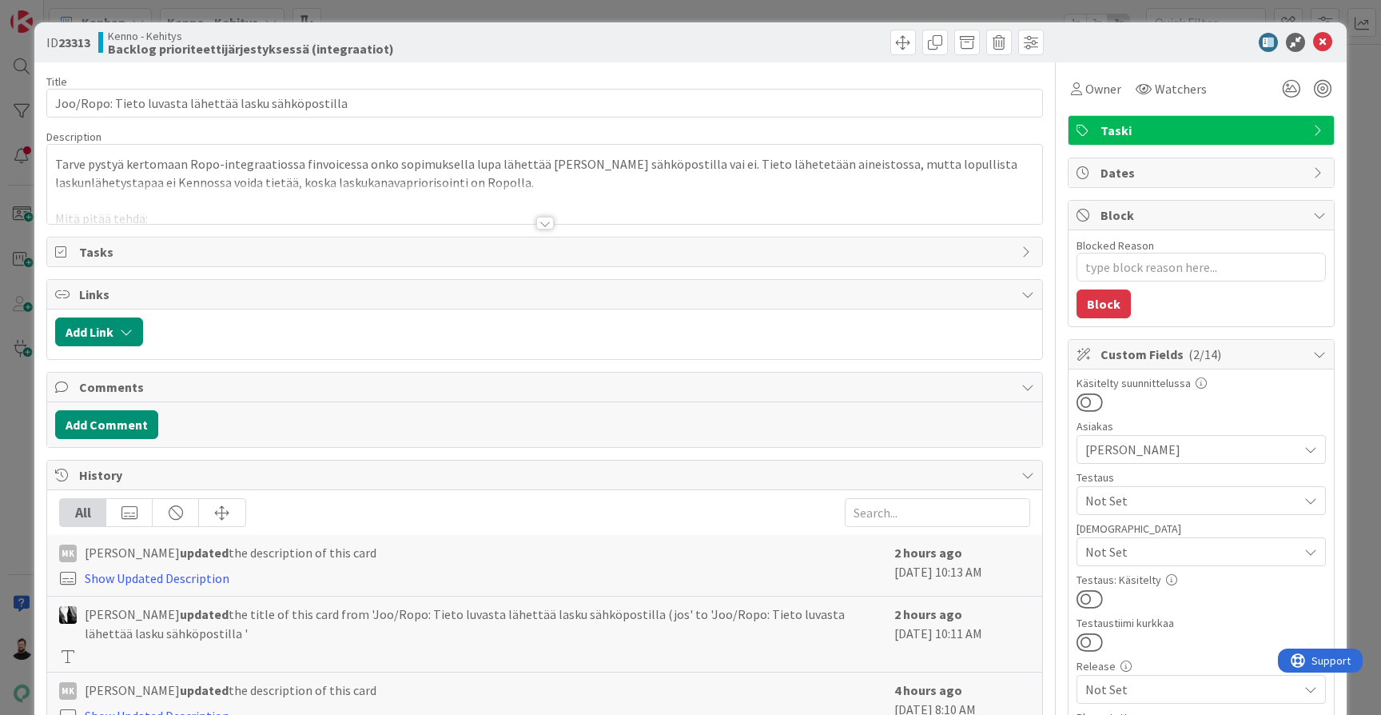
click at [545, 227] on div at bounding box center [545, 223] width 18 height 13
type textarea "x"
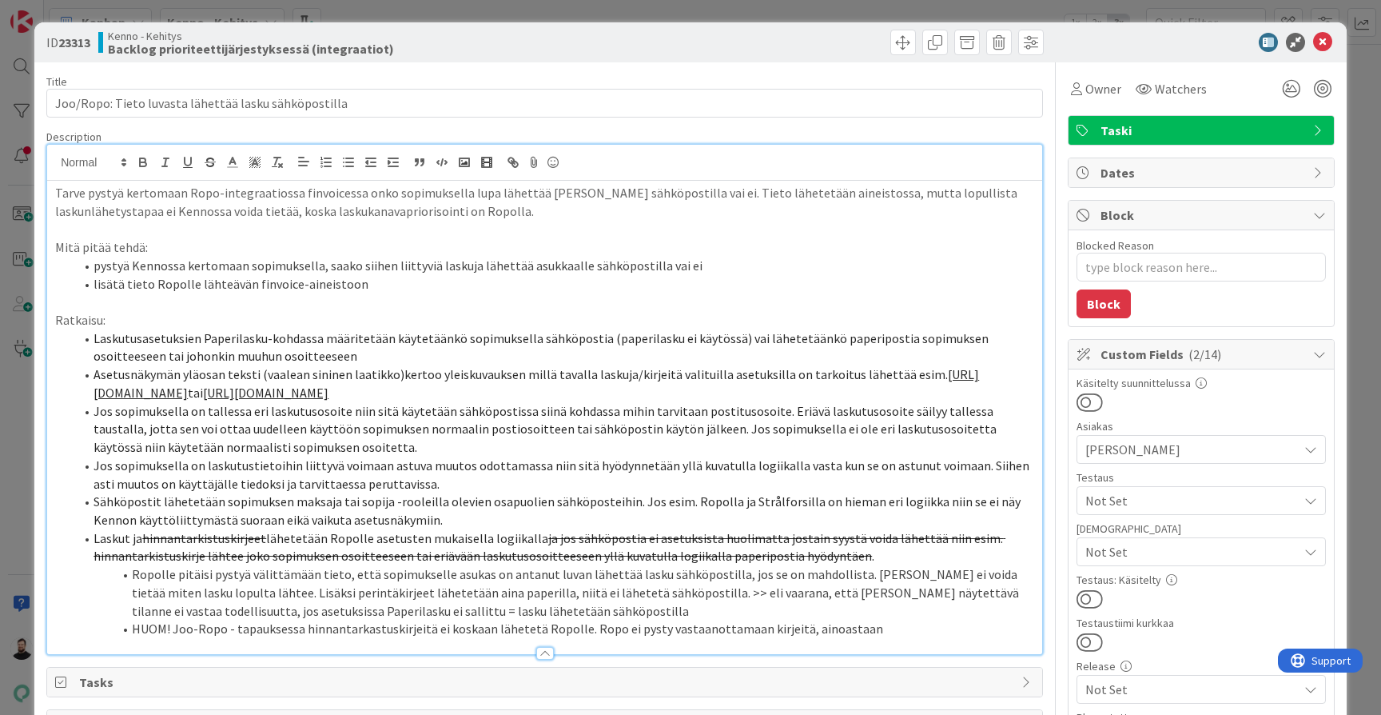
click at [819, 419] on span "Jos sopimuksella on tallessa eri laskutusosoite niin sitä käytetään sähköpostis…" at bounding box center [547, 429] width 906 height 52
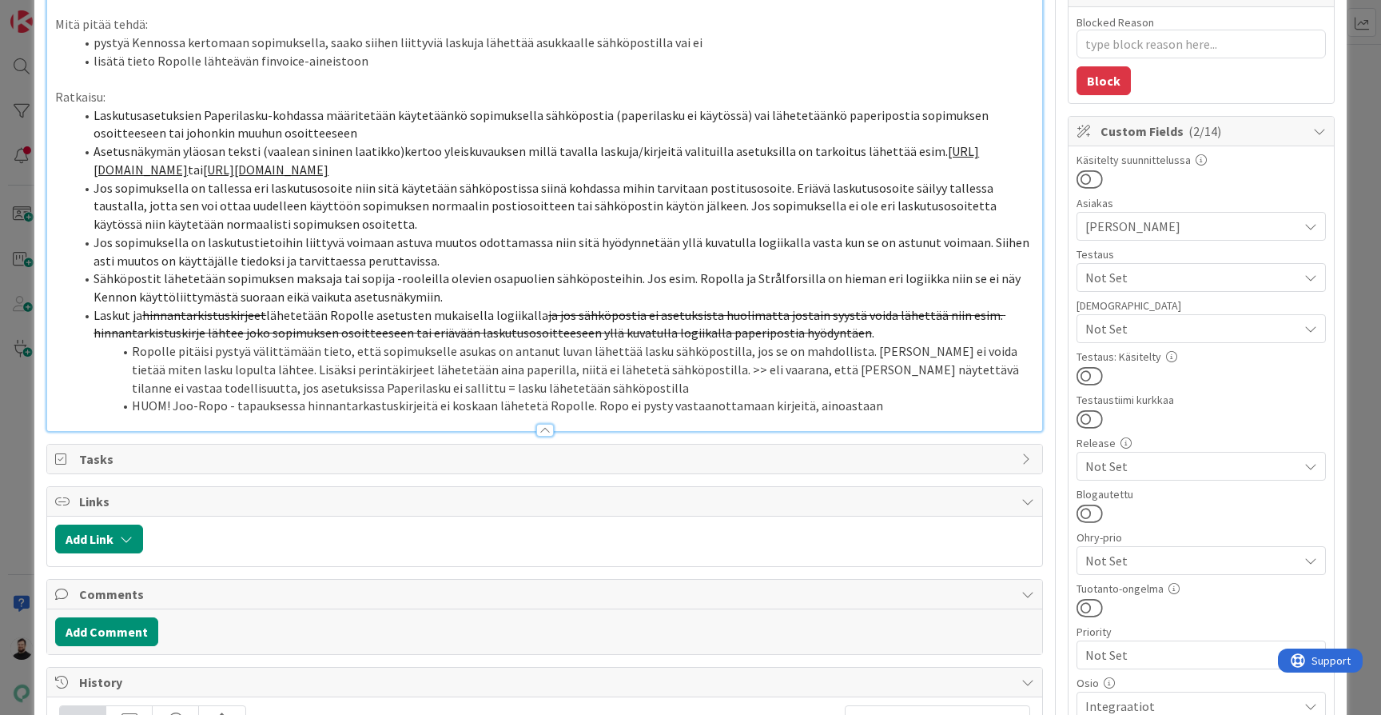
scroll to position [225, 0]
